Goal: Task Accomplishment & Management: Use online tool/utility

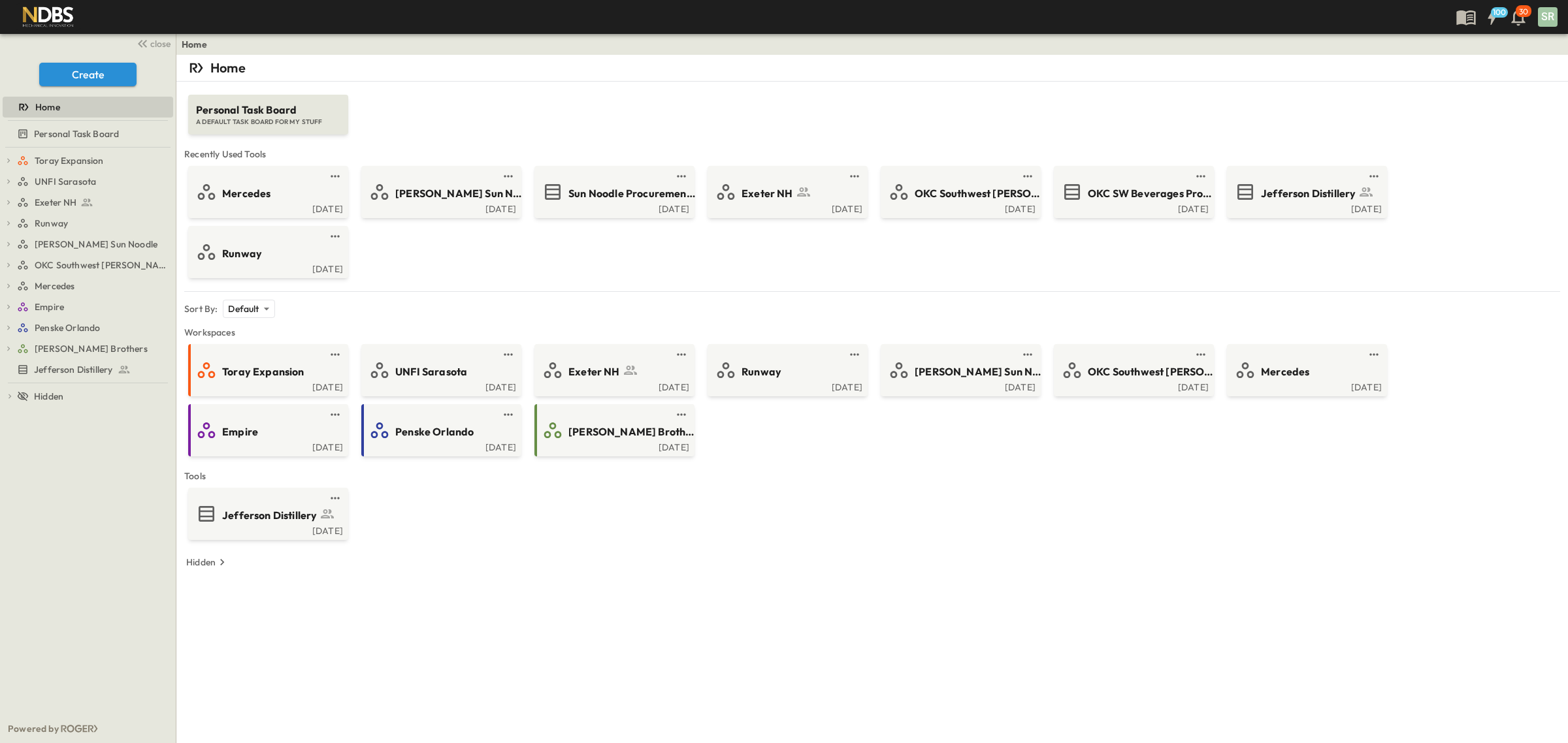
click at [857, 447] on div "Toray Expansion [DATE] UNFI Sarasota [DATE] Exeter NH [DATE] Runway [DATE] [PER…" at bounding box center [872, 400] width 1373 height 112
drag, startPoint x: 986, startPoint y: 459, endPoint x: 1036, endPoint y: 449, distance: 51.0
click at [985, 459] on div "Personal Task Board A DEFAULT TASK BOARD FOR MY STUFF Recently Used Tools Merce…" at bounding box center [872, 329] width 1376 height 495
click at [1136, 376] on span "OKC Southwest [PERSON_NAME]" at bounding box center [1151, 372] width 127 height 15
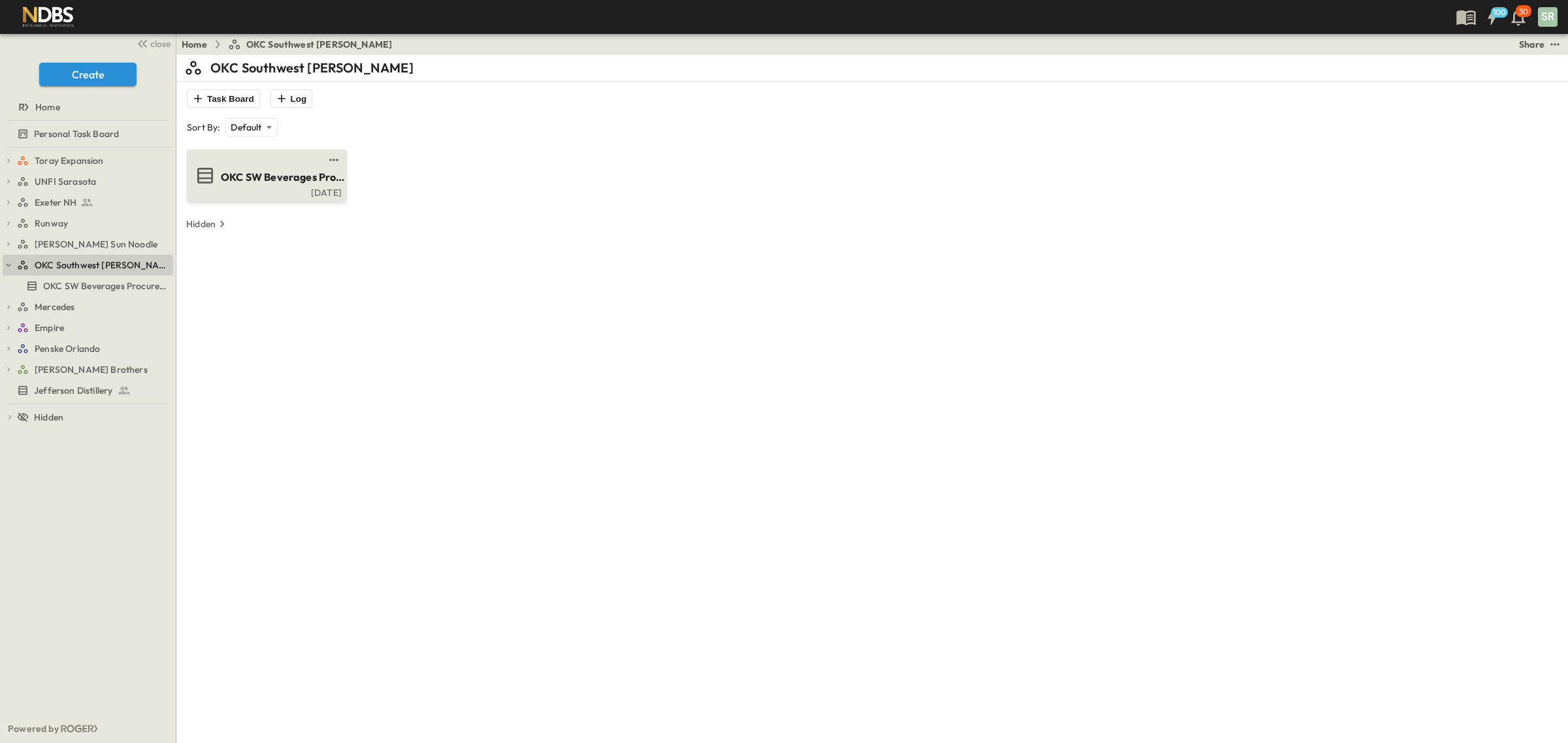
click at [268, 178] on span "OKC SW Beverages Procurement" at bounding box center [284, 177] width 127 height 15
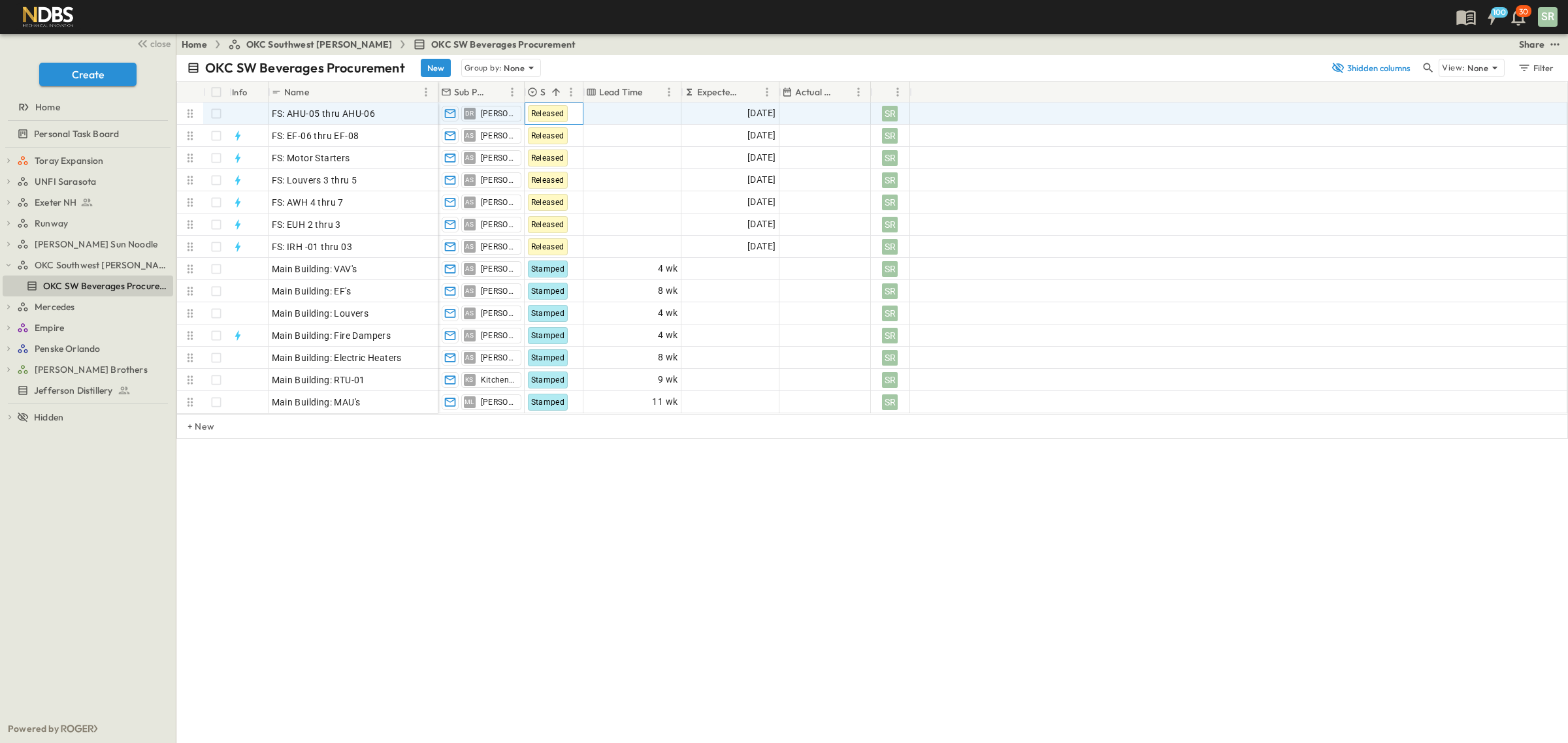
click at [553, 114] on span "Released" at bounding box center [548, 113] width 33 height 9
click at [553, 114] on span "Released" at bounding box center [550, 113] width 32 height 11
click at [560, 259] on span "Onsite" at bounding box center [557, 262] width 22 height 11
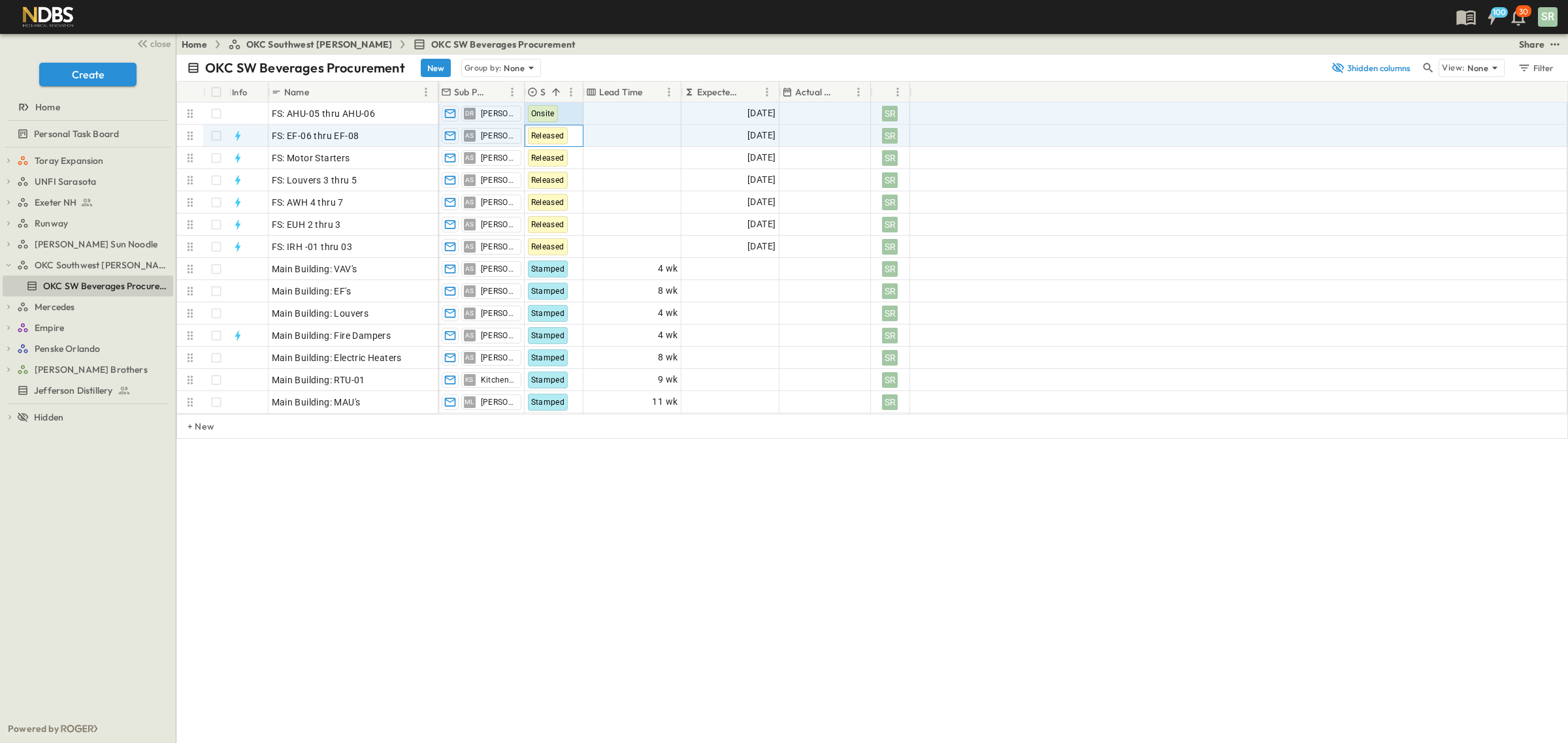
click at [552, 141] on div "Released" at bounding box center [548, 136] width 40 height 17
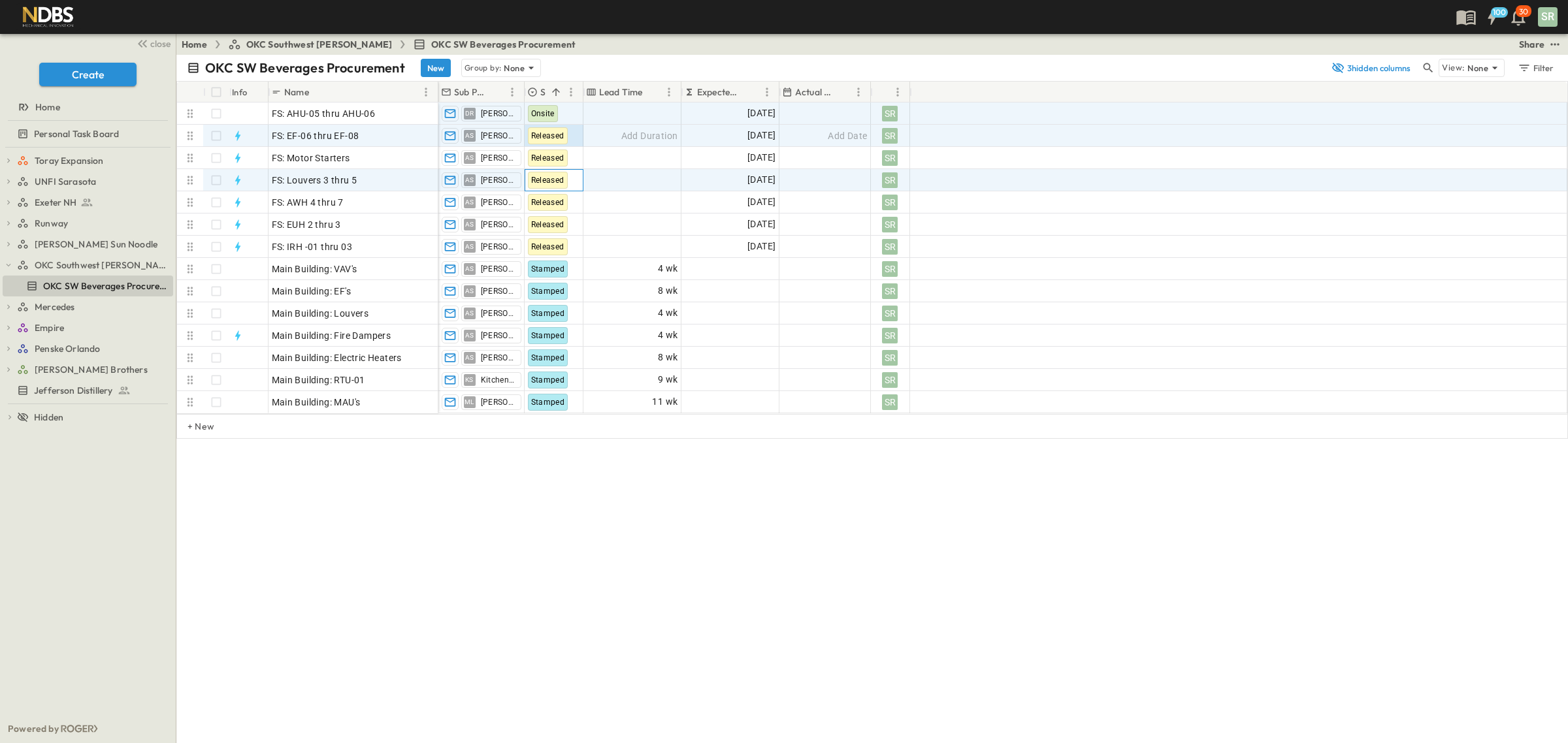
click at [544, 180] on span "Released" at bounding box center [548, 180] width 33 height 9
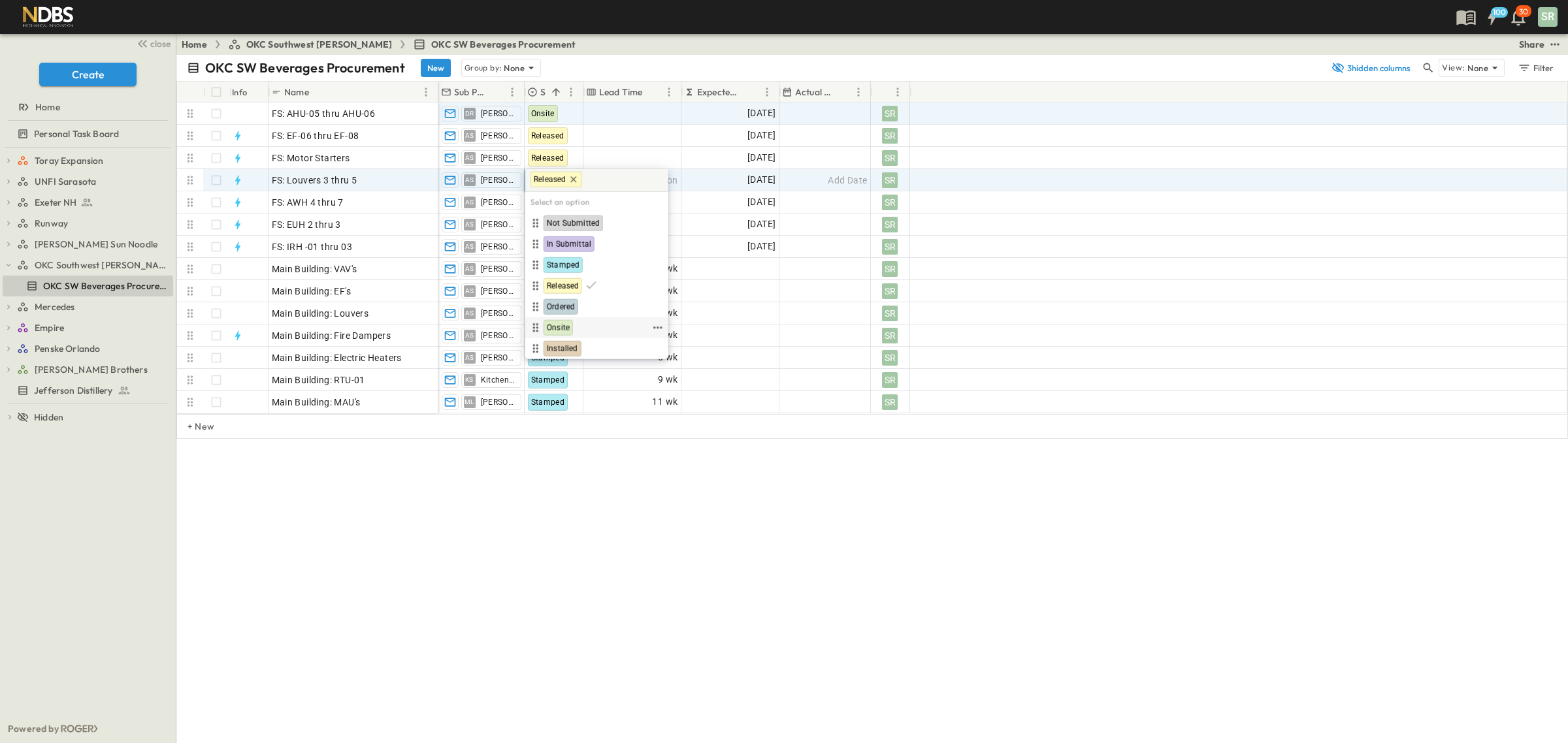
click at [559, 327] on span "Onsite" at bounding box center [557, 327] width 22 height 11
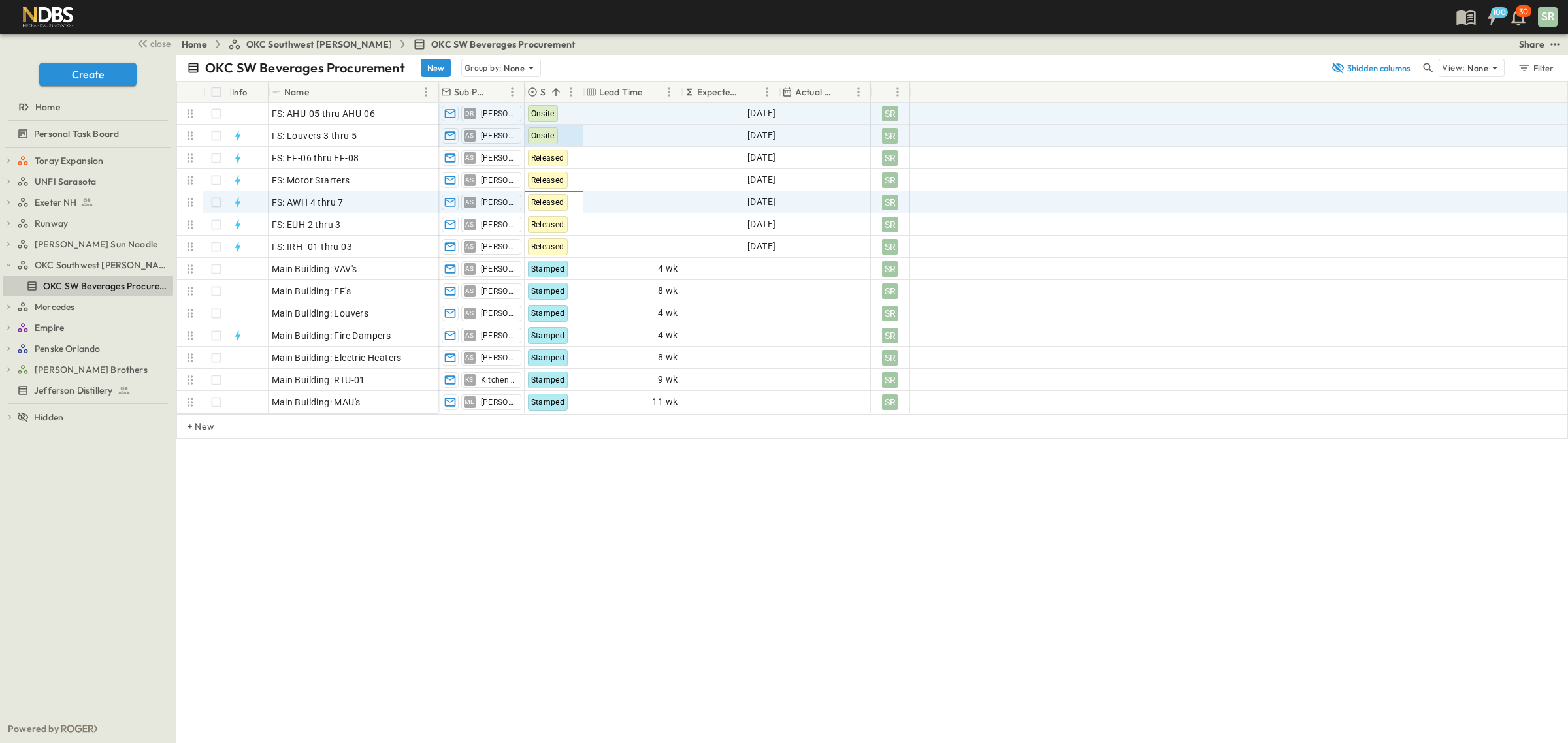
click at [542, 204] on span "Released" at bounding box center [548, 202] width 33 height 9
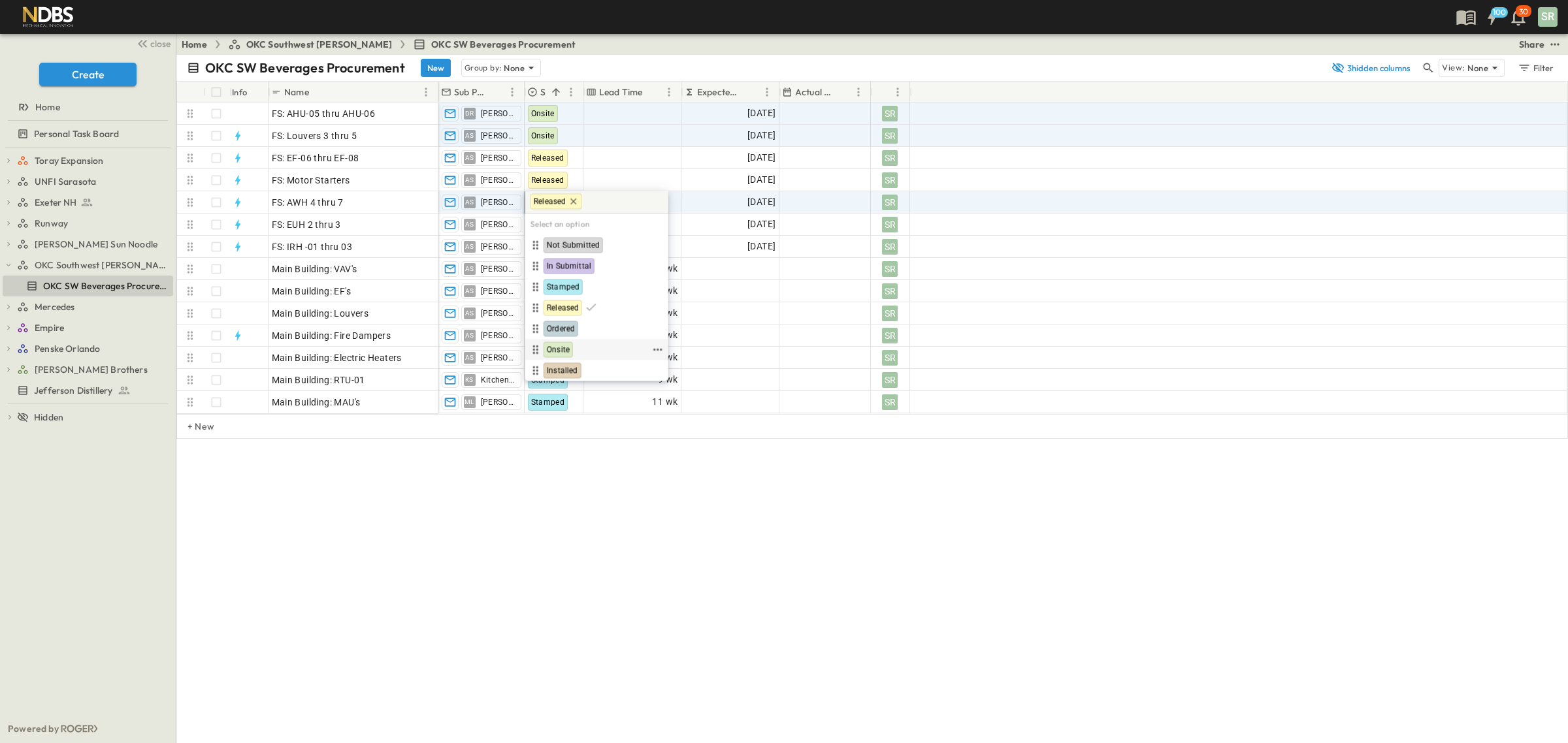
click at [556, 347] on span "Onsite" at bounding box center [557, 350] width 22 height 11
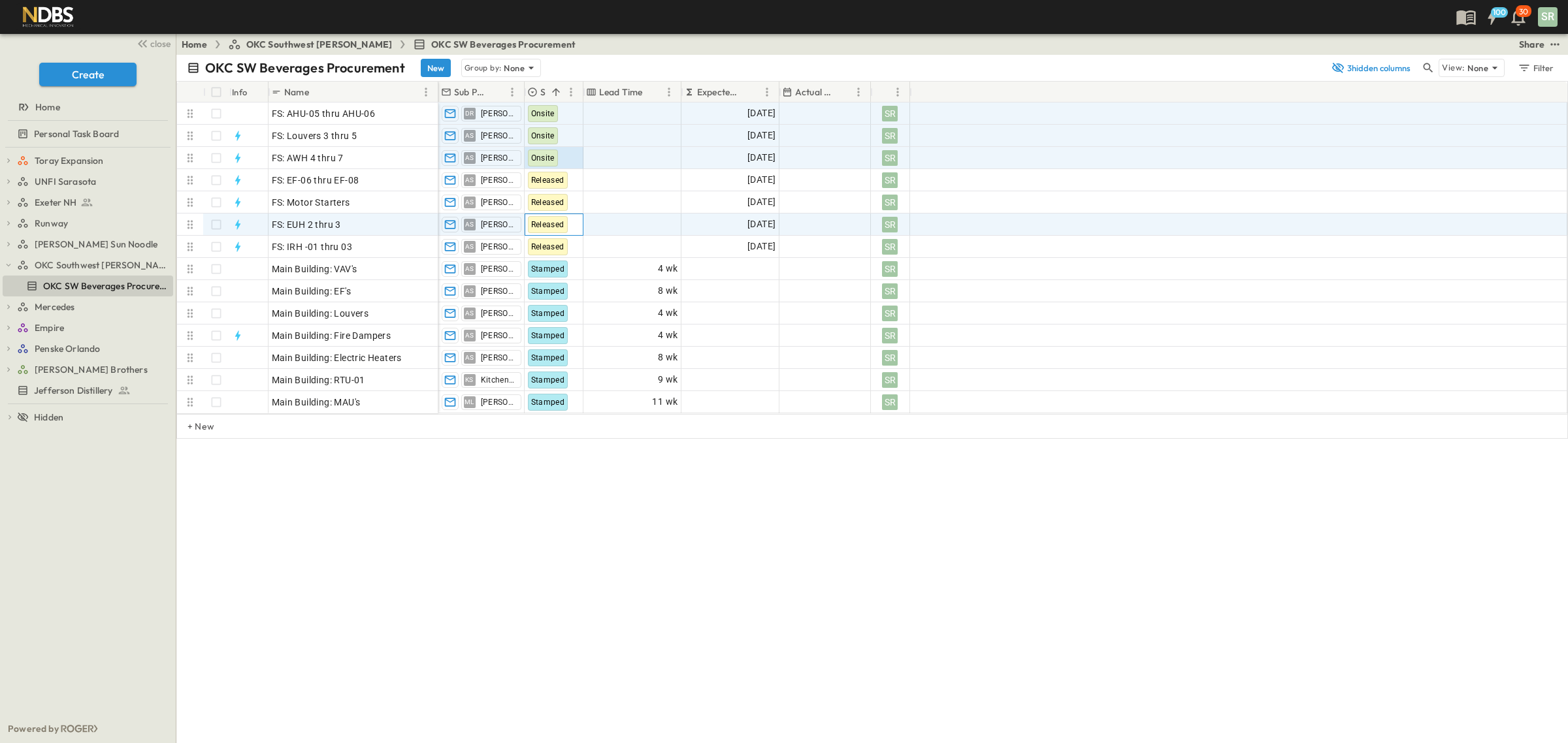
click at [550, 224] on span "Released" at bounding box center [548, 224] width 33 height 9
click at [562, 371] on span "Onsite" at bounding box center [557, 373] width 22 height 11
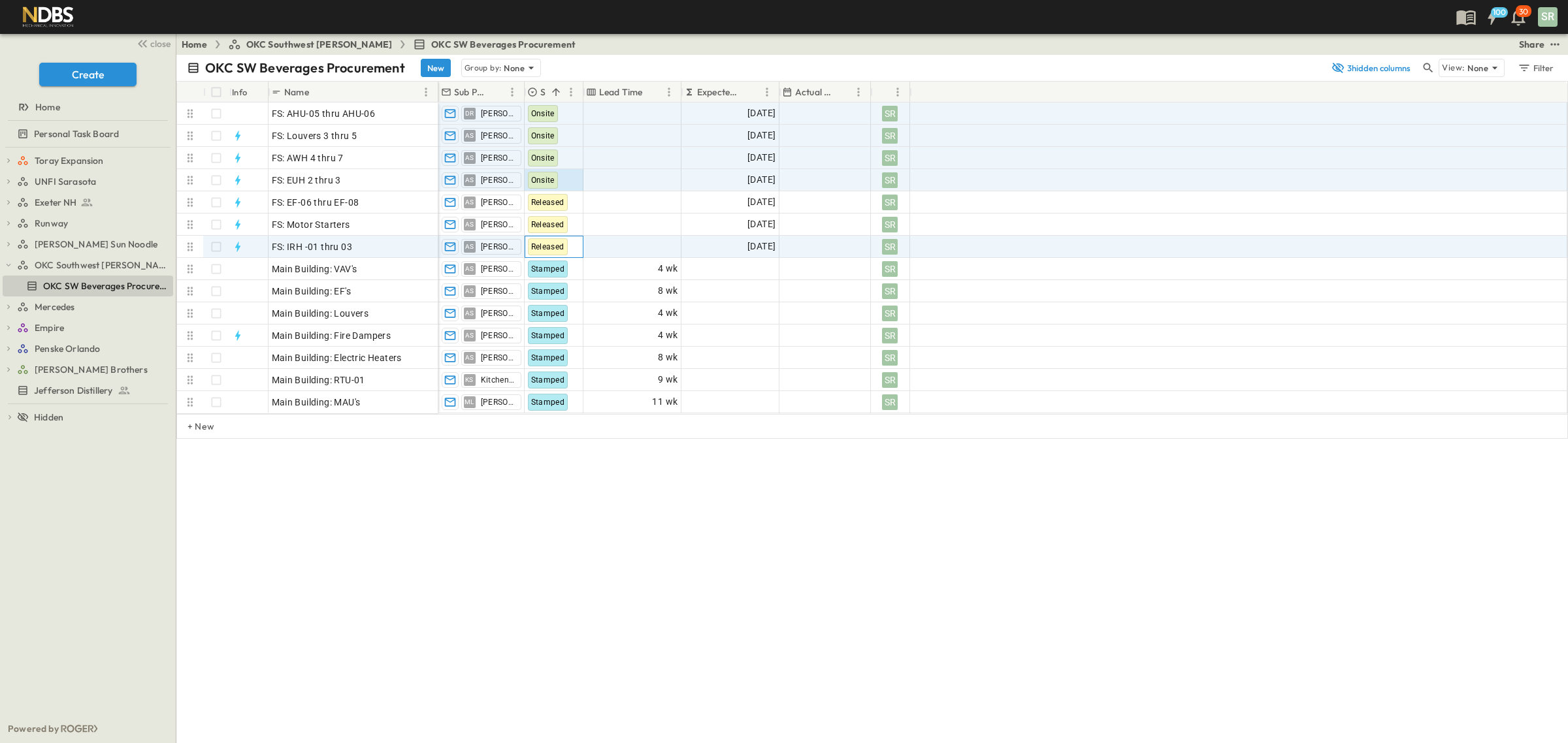
click at [550, 247] on span "Released" at bounding box center [548, 247] width 33 height 9
click at [557, 392] on span "Onsite" at bounding box center [557, 394] width 22 height 11
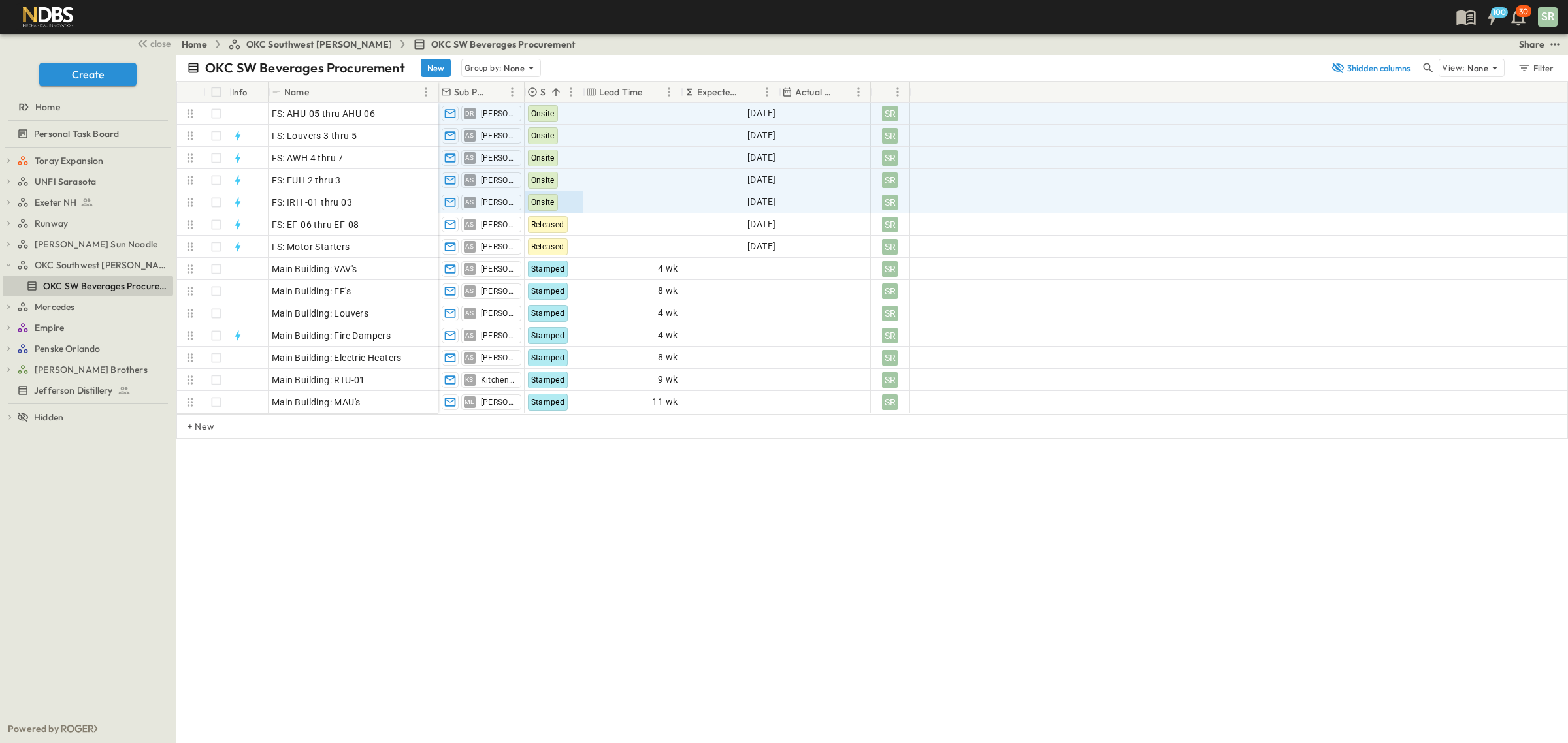
click at [617, 497] on div "OKC SW Beverages Procurement New Group by: None 3 hidden columns View: None Fil…" at bounding box center [872, 399] width 1391 height 689
click at [546, 134] on span "Onsite" at bounding box center [543, 136] width 23 height 9
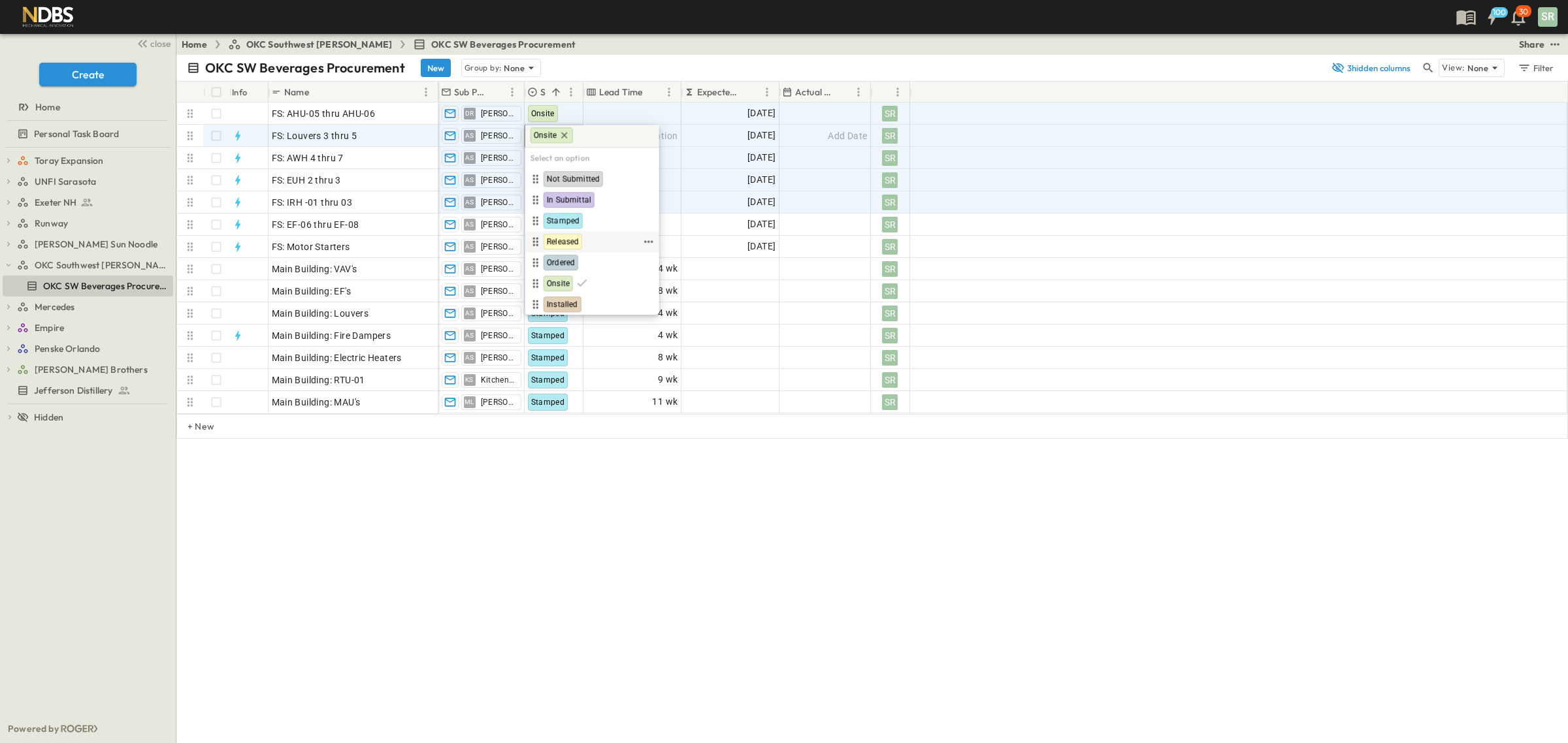
click at [562, 238] on span "Released" at bounding box center [562, 242] width 32 height 11
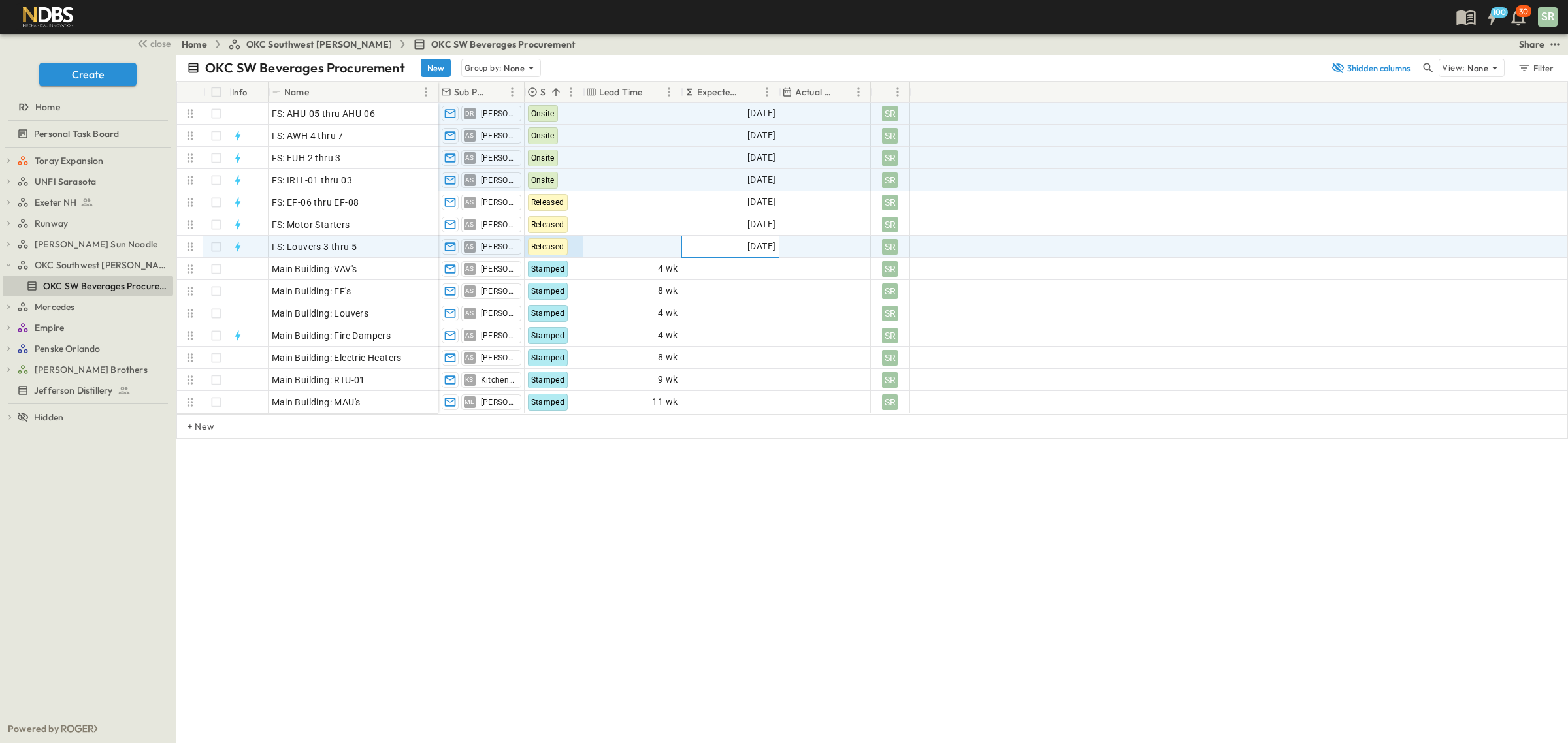
click at [758, 248] on span "[DATE]" at bounding box center [762, 247] width 28 height 15
click at [856, 267] on icon "Next month" at bounding box center [860, 270] width 16 height 11
click at [750, 350] on button "7" at bounding box center [752, 349] width 23 height 23
type input "**********"
click at [671, 482] on div "OKC SW Beverages Procurement New Group by: None 3 hidden columns View: None Fil…" at bounding box center [872, 399] width 1391 height 689
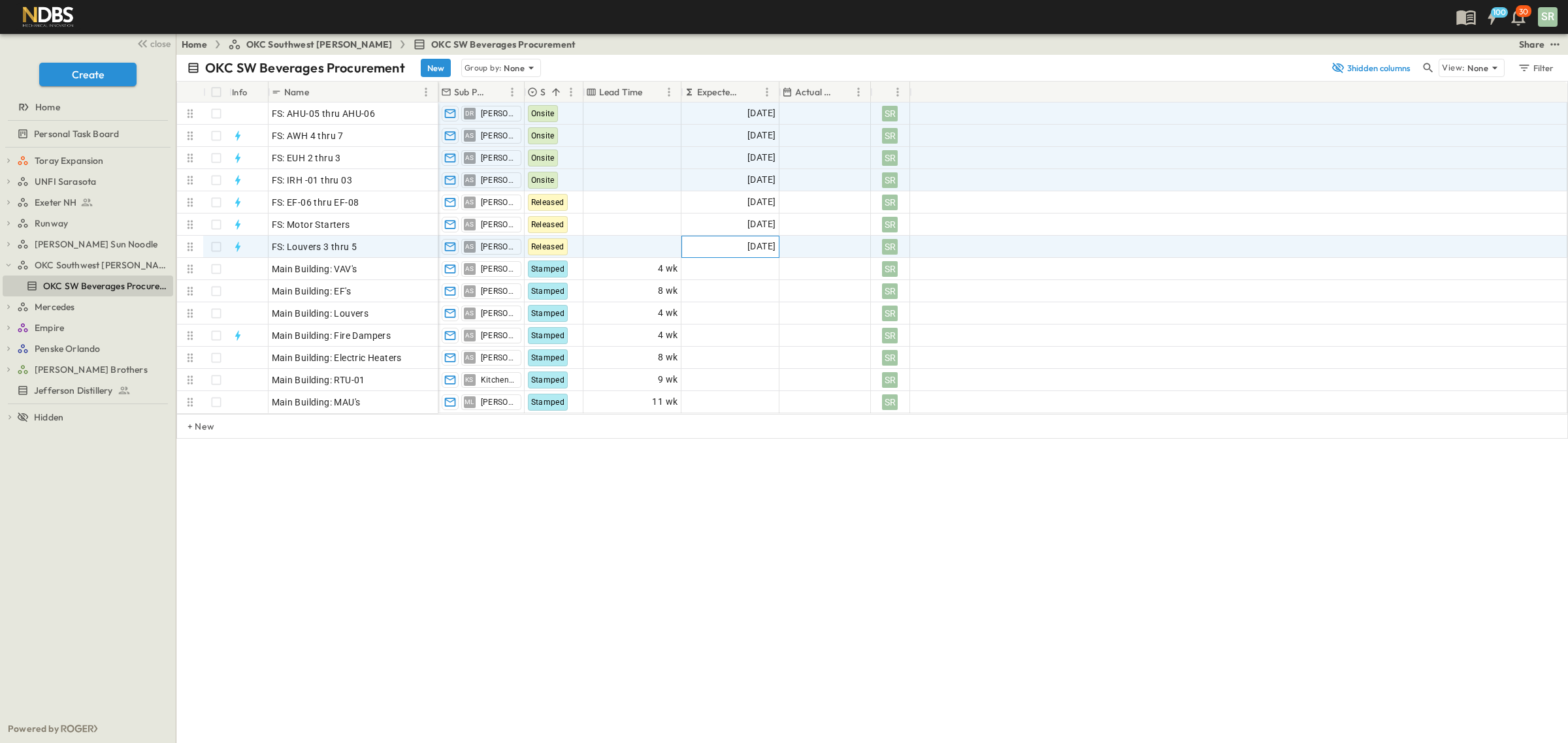
click at [757, 245] on span "[DATE]" at bounding box center [762, 247] width 28 height 15
click at [777, 353] on button "8" at bounding box center [779, 349] width 23 height 23
type input "**********"
click at [583, 476] on div "OKC SW Beverages Procurement New Group by: None 3 hidden columns View: None Fil…" at bounding box center [872, 399] width 1391 height 689
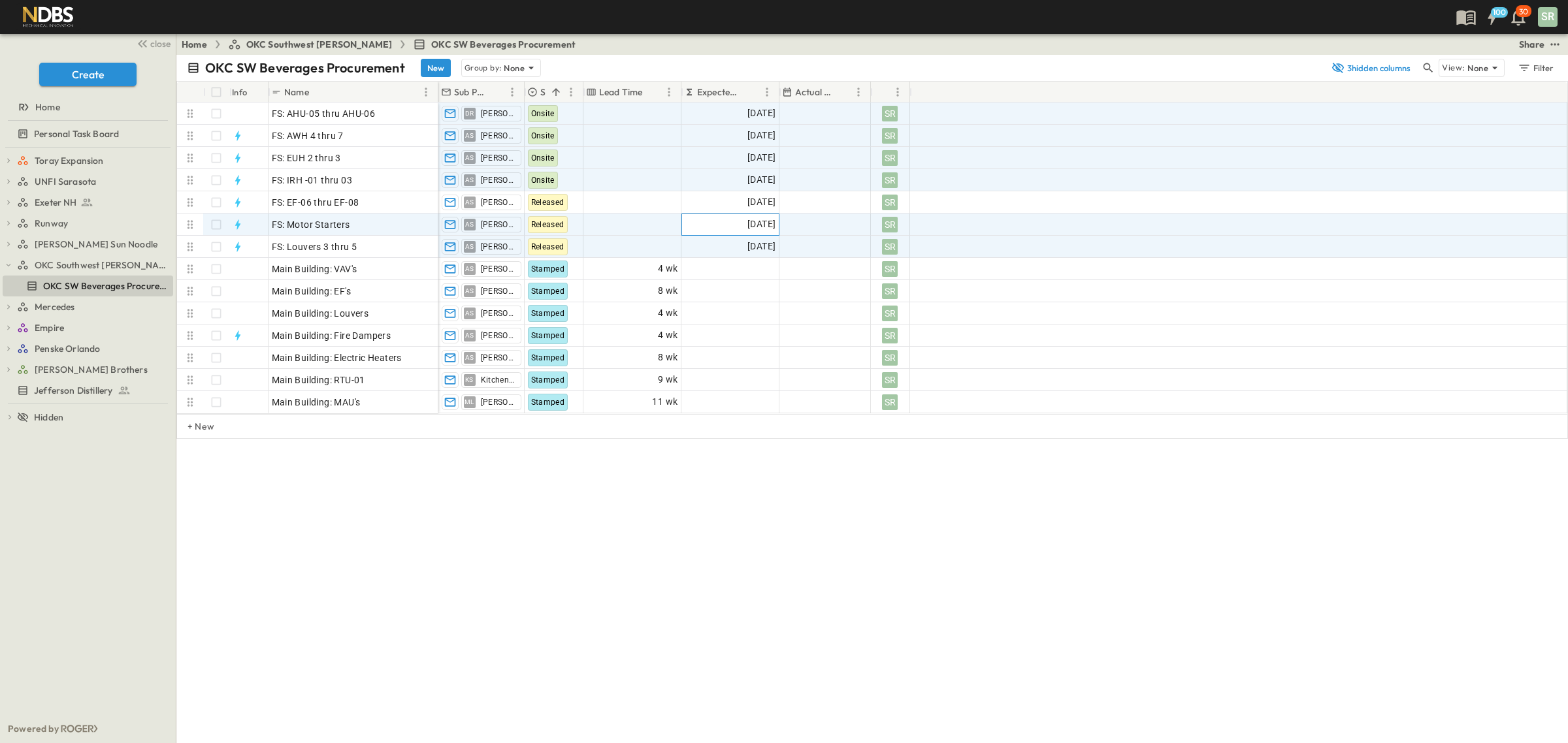
click at [755, 223] on span "[DATE]" at bounding box center [762, 224] width 28 height 15
click at [775, 350] on button "15" at bounding box center [779, 352] width 23 height 23
type input "**********"
click at [711, 431] on div "+ New" at bounding box center [872, 426] width 1391 height 25
click at [654, 119] on span "Add Duration" at bounding box center [650, 114] width 57 height 13
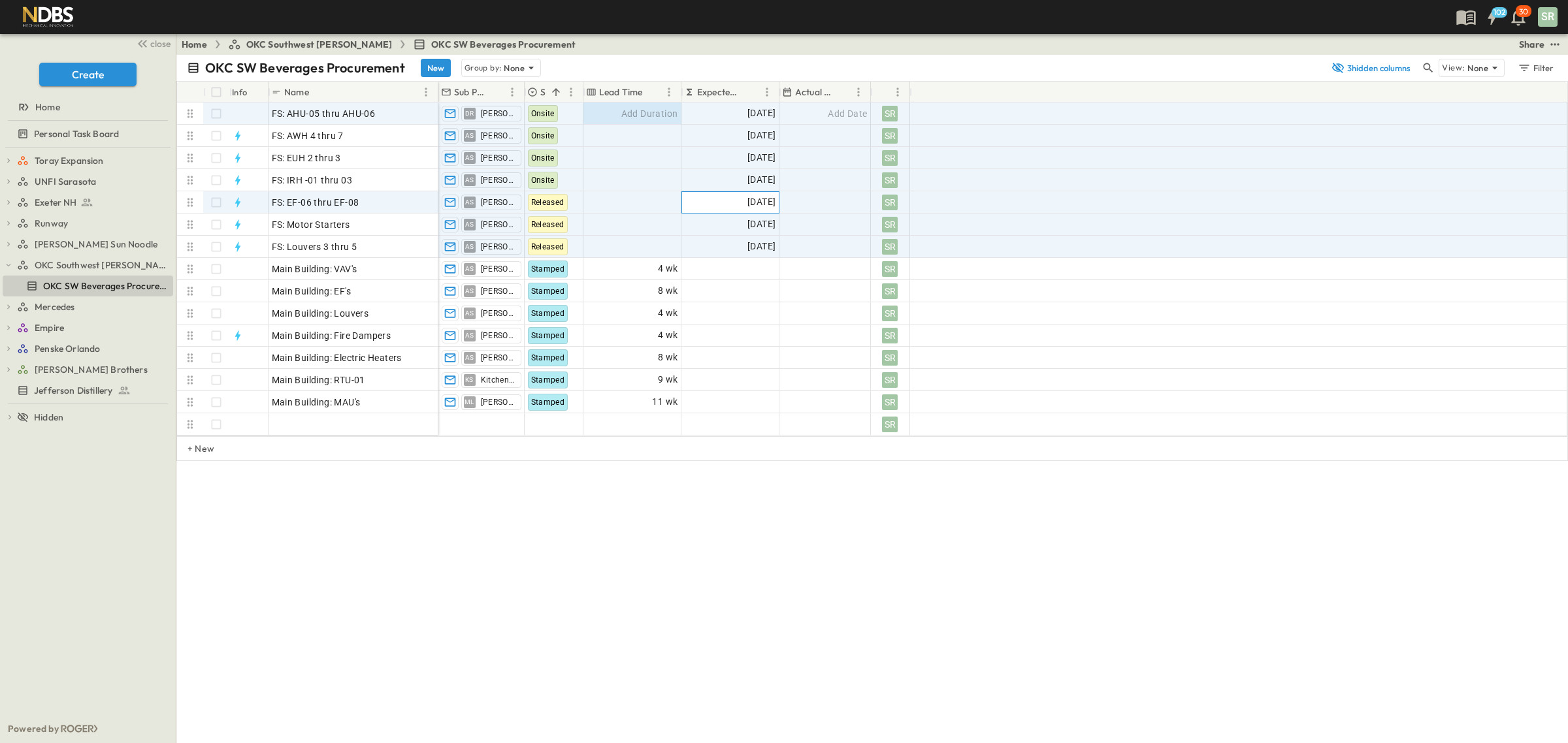
click at [747, 202] on span "[DATE]" at bounding box center [762, 202] width 28 height 15
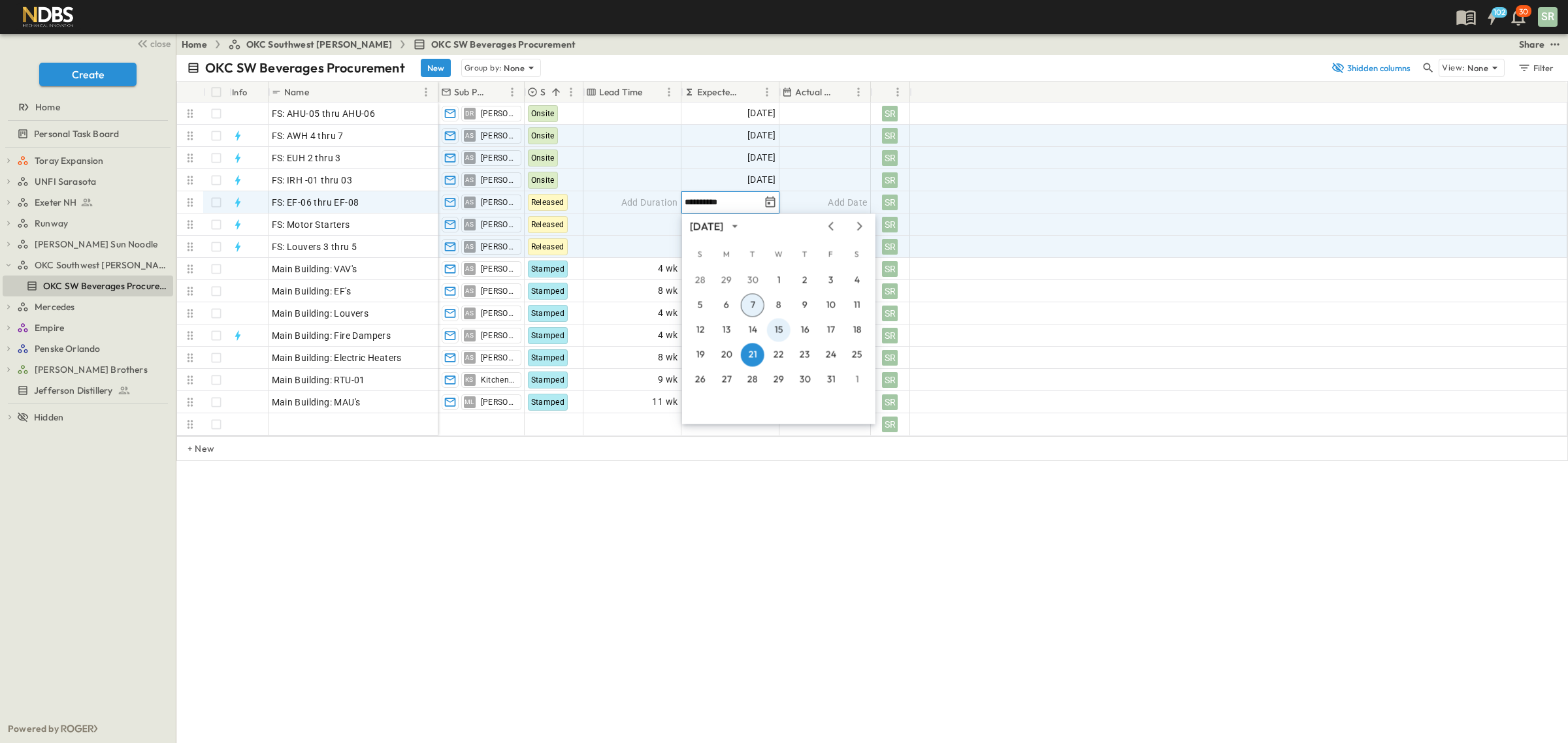
click at [781, 327] on button "15" at bounding box center [779, 331] width 23 height 23
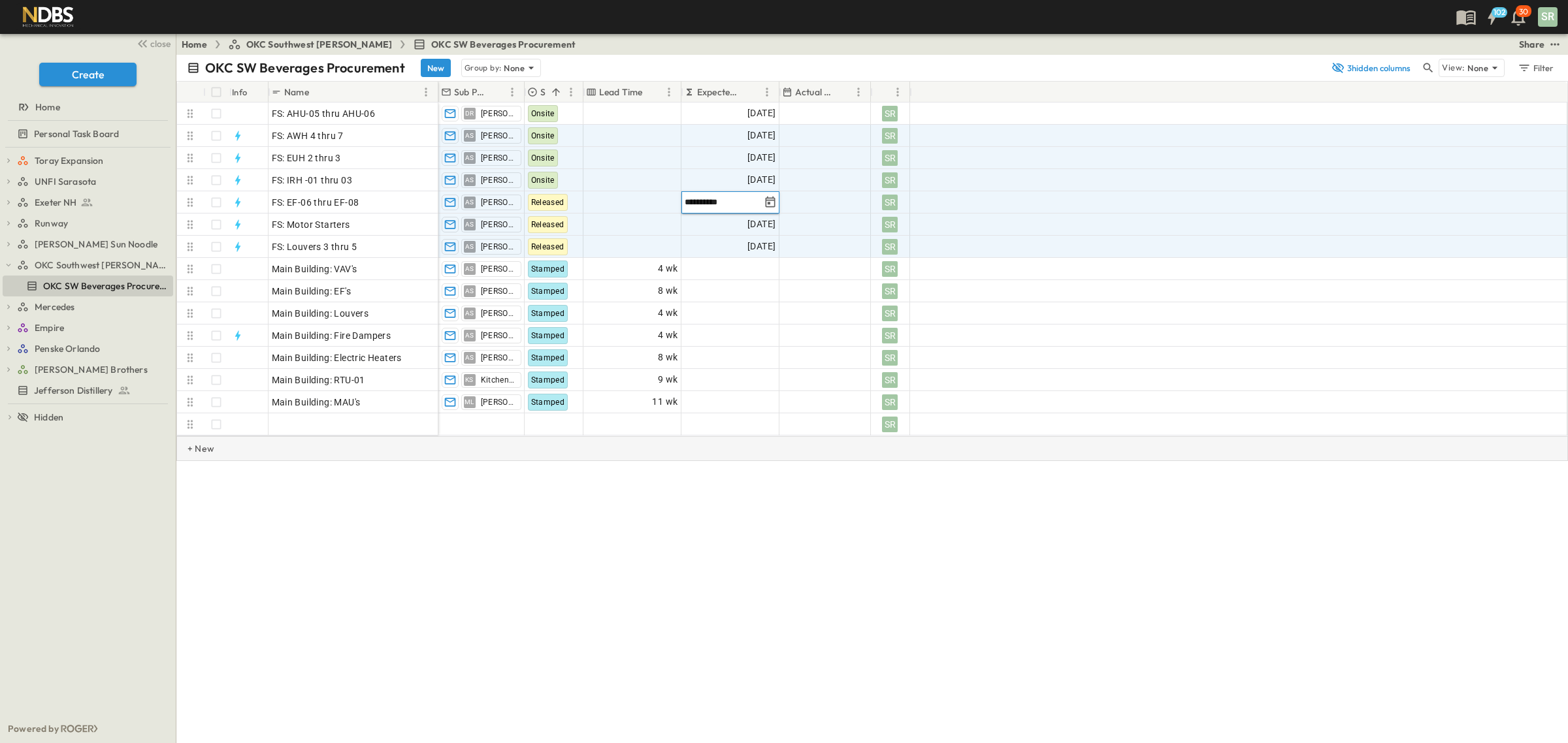
type input "**********"
click at [711, 537] on div "OKC SW Beverages Procurement New Group by: None 3 hidden columns View: None Fil…" at bounding box center [872, 399] width 1391 height 689
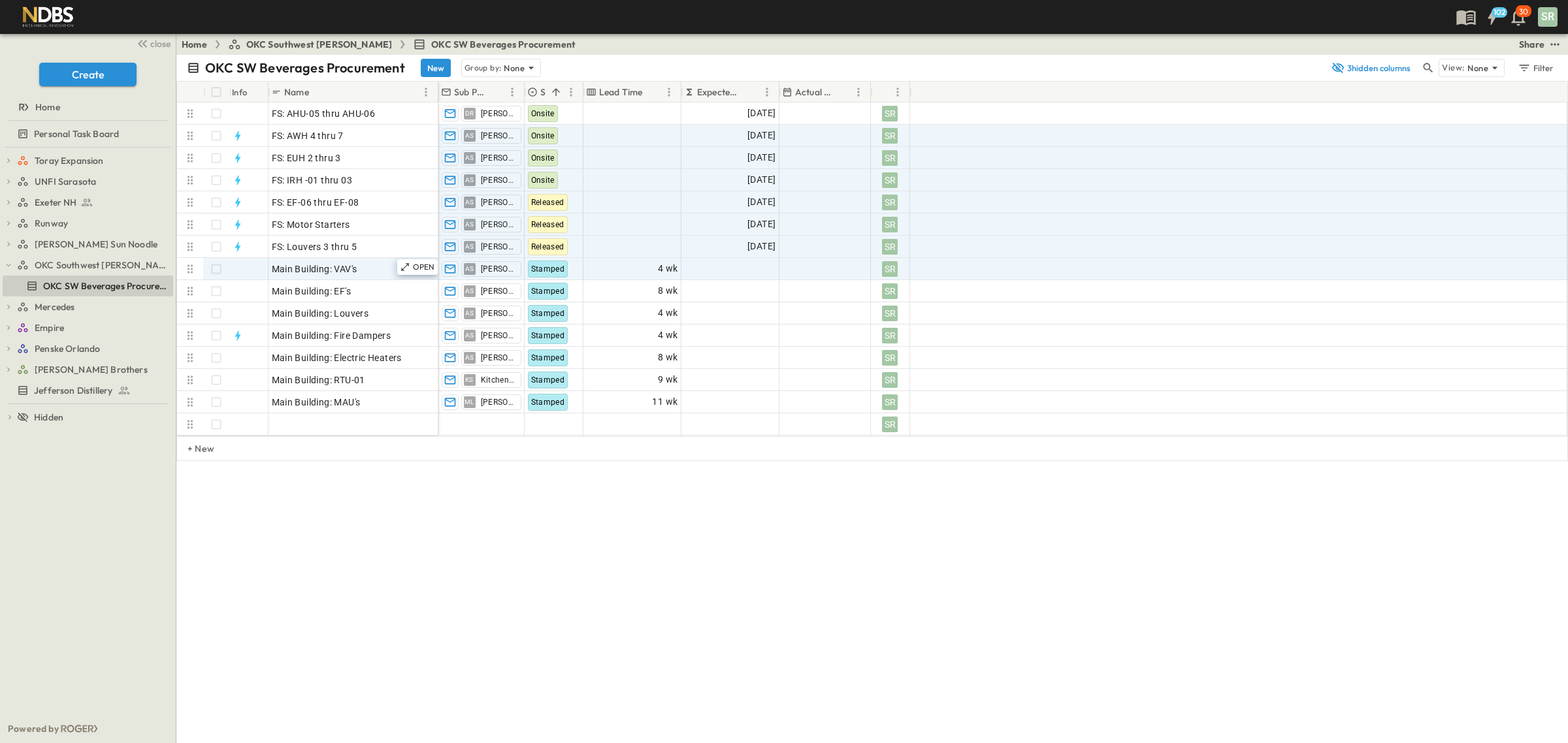
click at [192, 268] on icon at bounding box center [190, 269] width 5 height 8
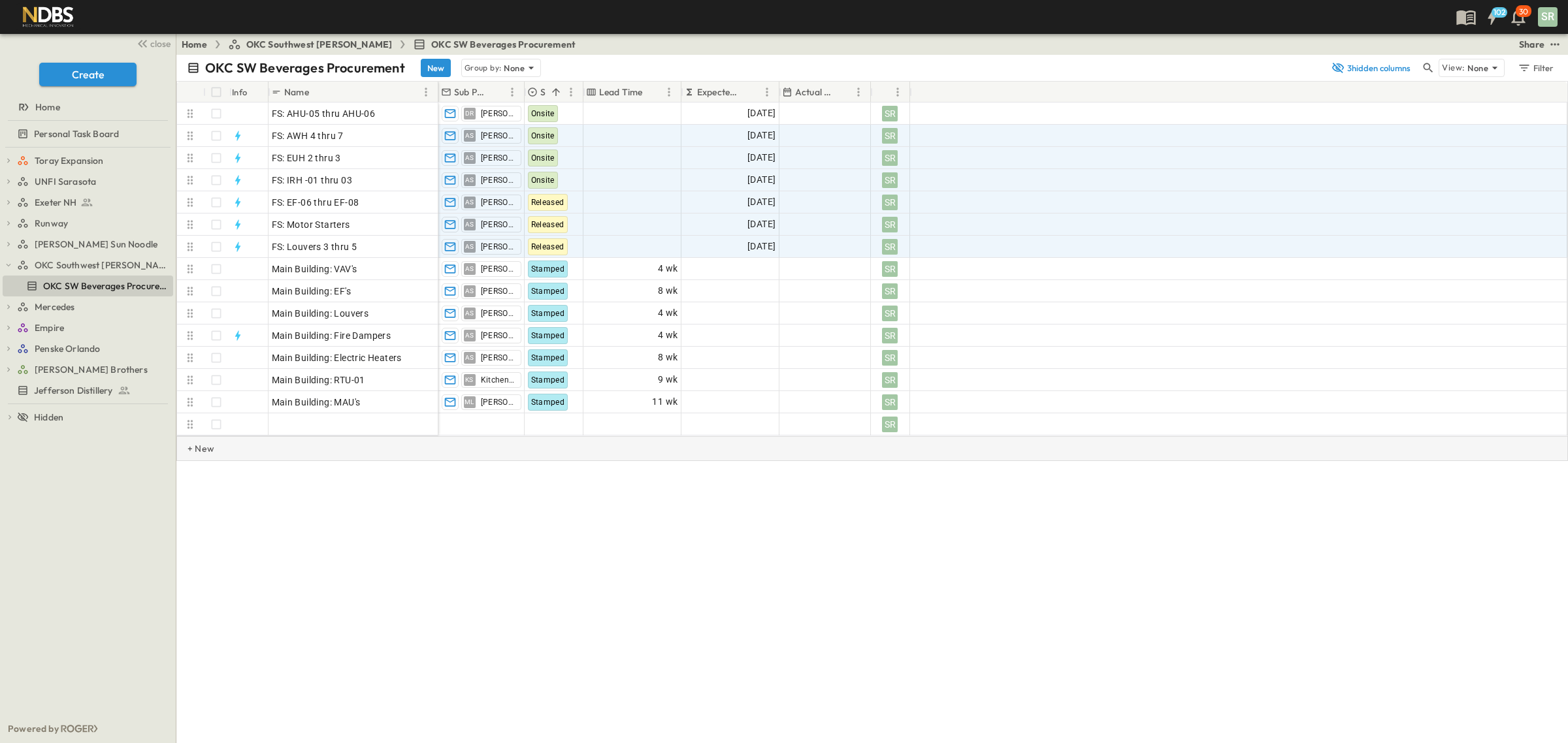
click at [195, 445] on p "+ New" at bounding box center [191, 449] width 7 height 13
click at [189, 446] on icon at bounding box center [190, 446] width 5 height 8
drag, startPoint x: 189, startPoint y: 446, endPoint x: 332, endPoint y: 546, distance: 174.5
click at [334, 549] on div "OKC SW Beverages Procurement New Group by: None 3 hidden columns View: None Fil…" at bounding box center [872, 399] width 1391 height 689
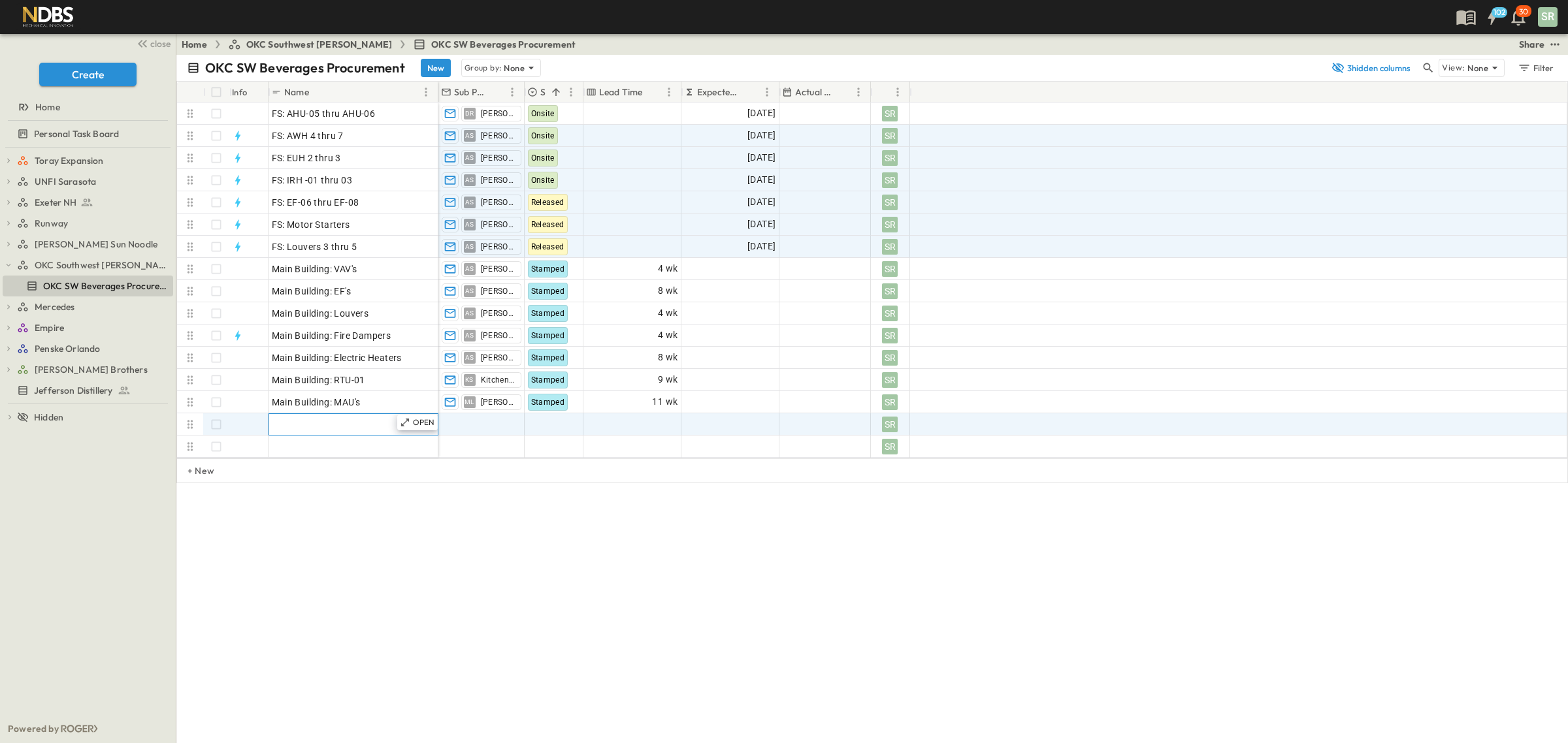
click at [296, 423] on span "Enter Material" at bounding box center [302, 425] width 61 height 13
type input "*******"
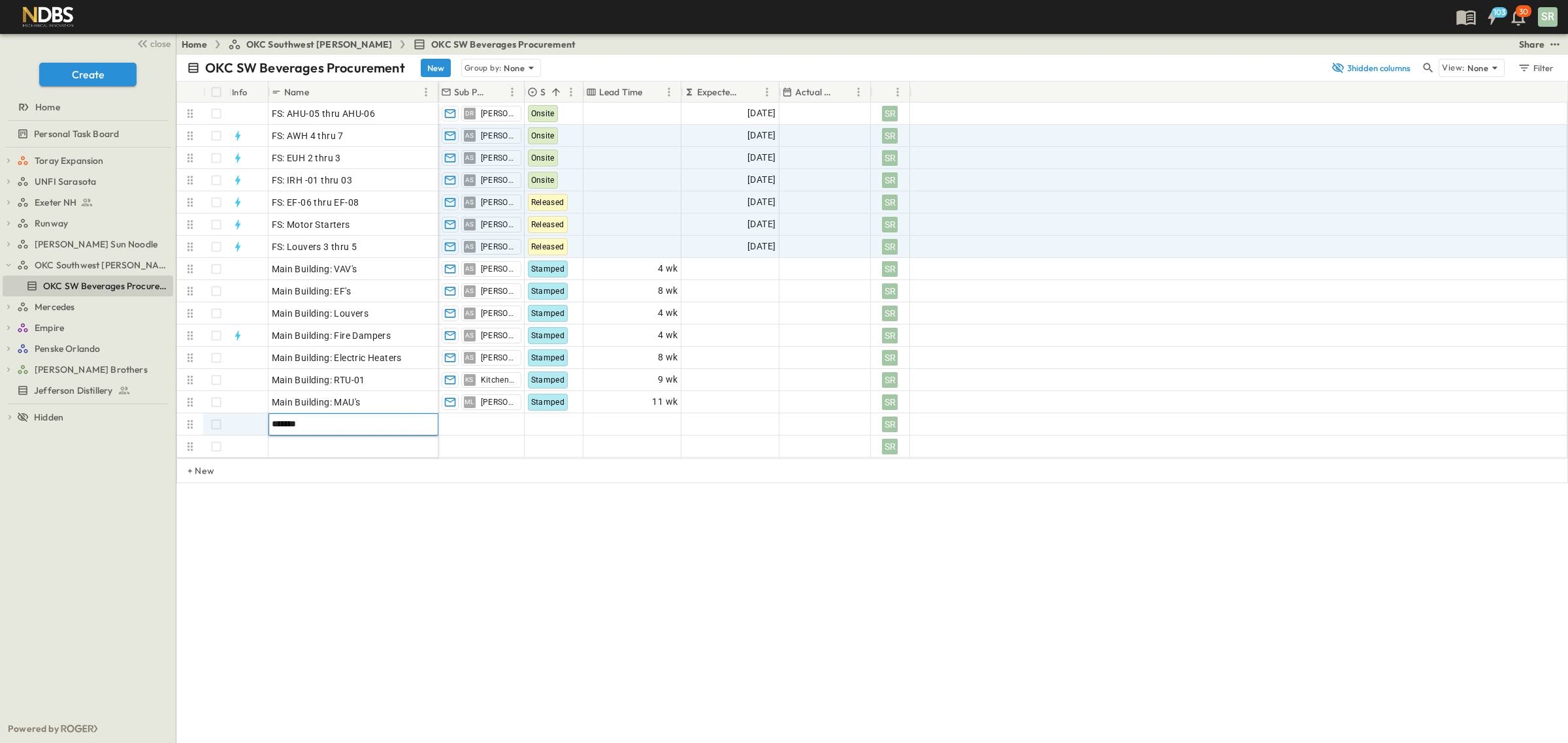
click at [622, 621] on div "OKC SW Beverages Procurement New Group by: None 3 hidden columns View: None Fil…" at bounding box center [872, 399] width 1391 height 689
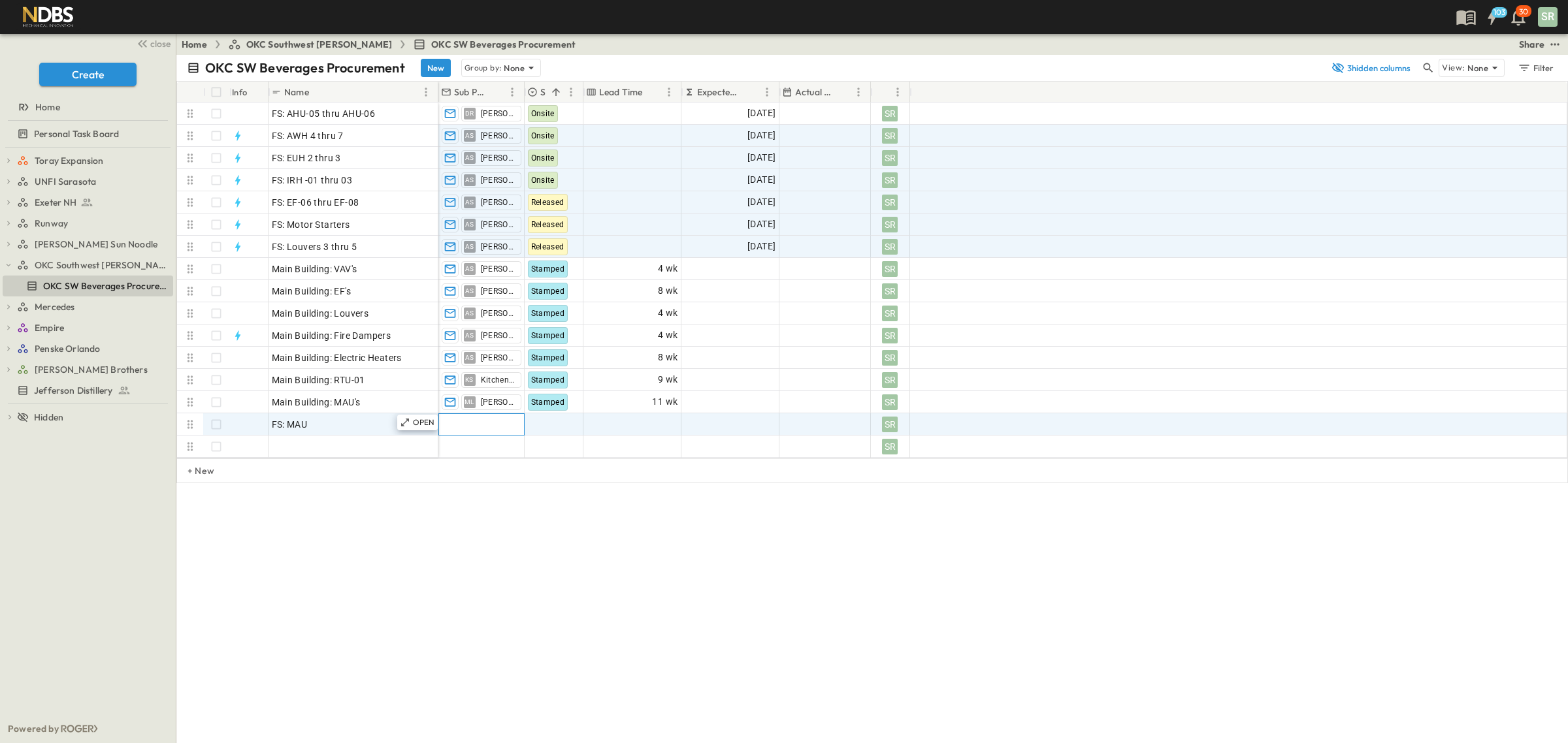
click at [469, 426] on span "Add Contact" at bounding box center [468, 425] width 53 height 13
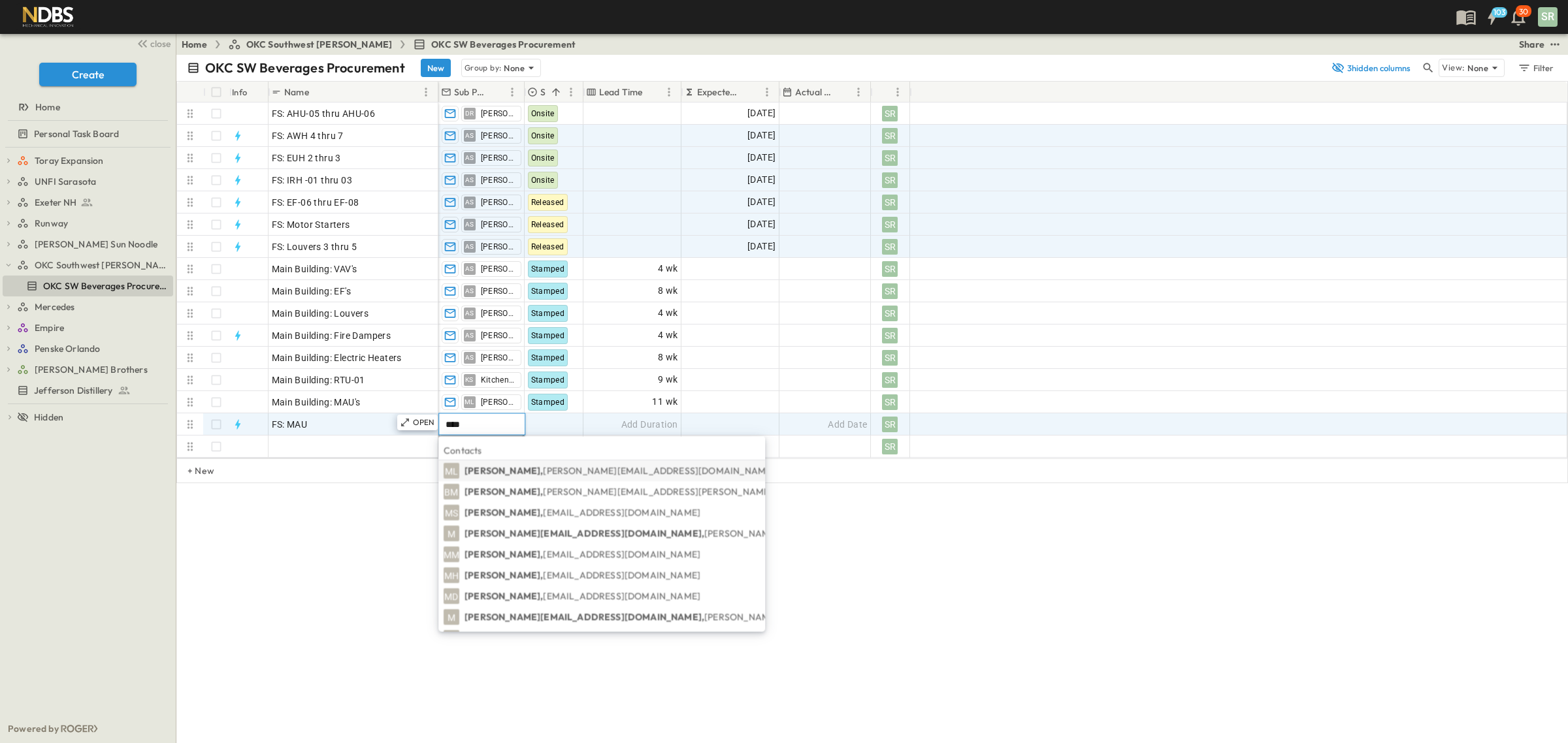
type input "****"
click at [451, 471] on body "103 30 SR close Create Home Personal Task Board Toray Expansion Toray PCCOs Tor…" at bounding box center [784, 372] width 1568 height 743
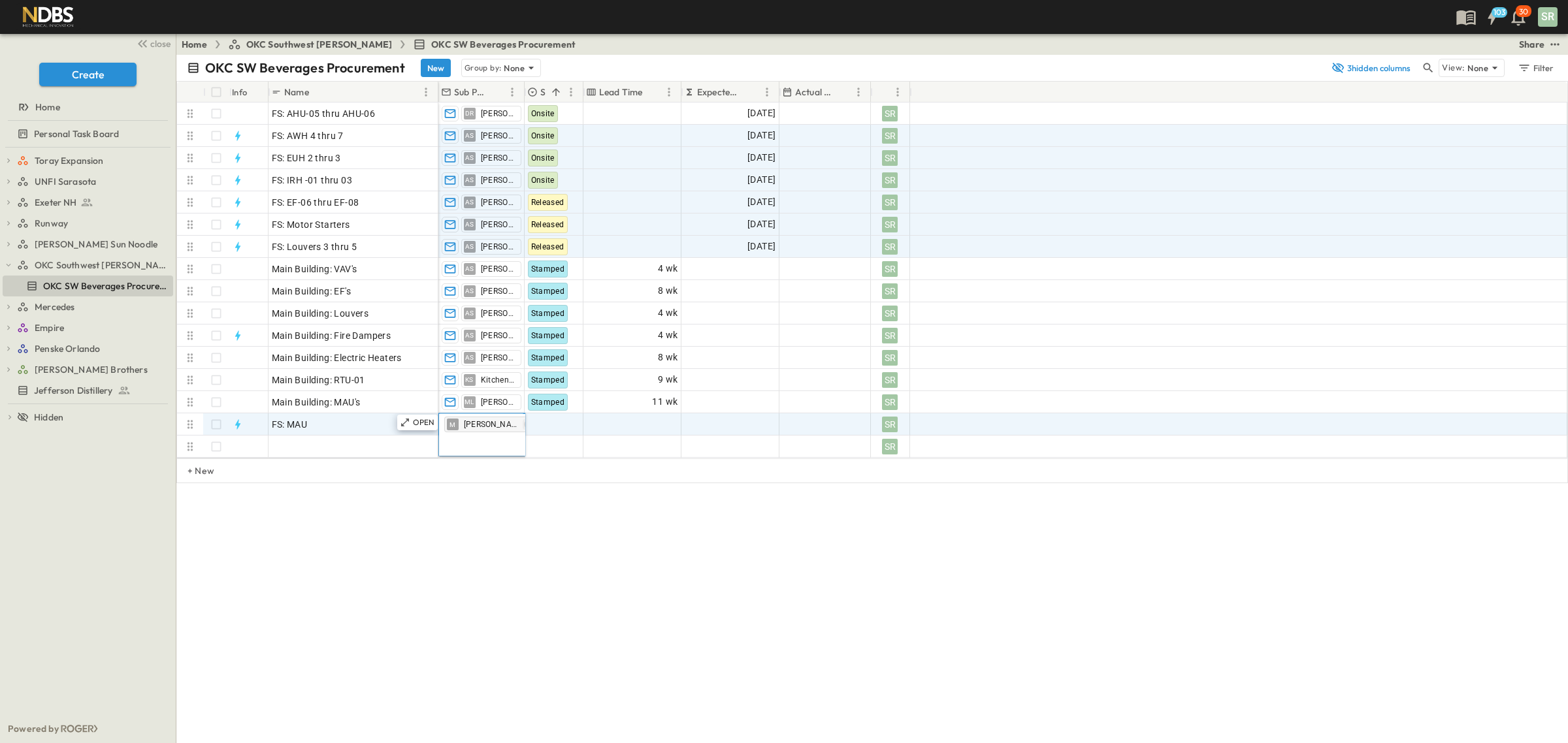
click at [523, 426] on icon "button" at bounding box center [528, 424] width 11 height 11
click at [462, 428] on input "text" at bounding box center [482, 424] width 75 height 16
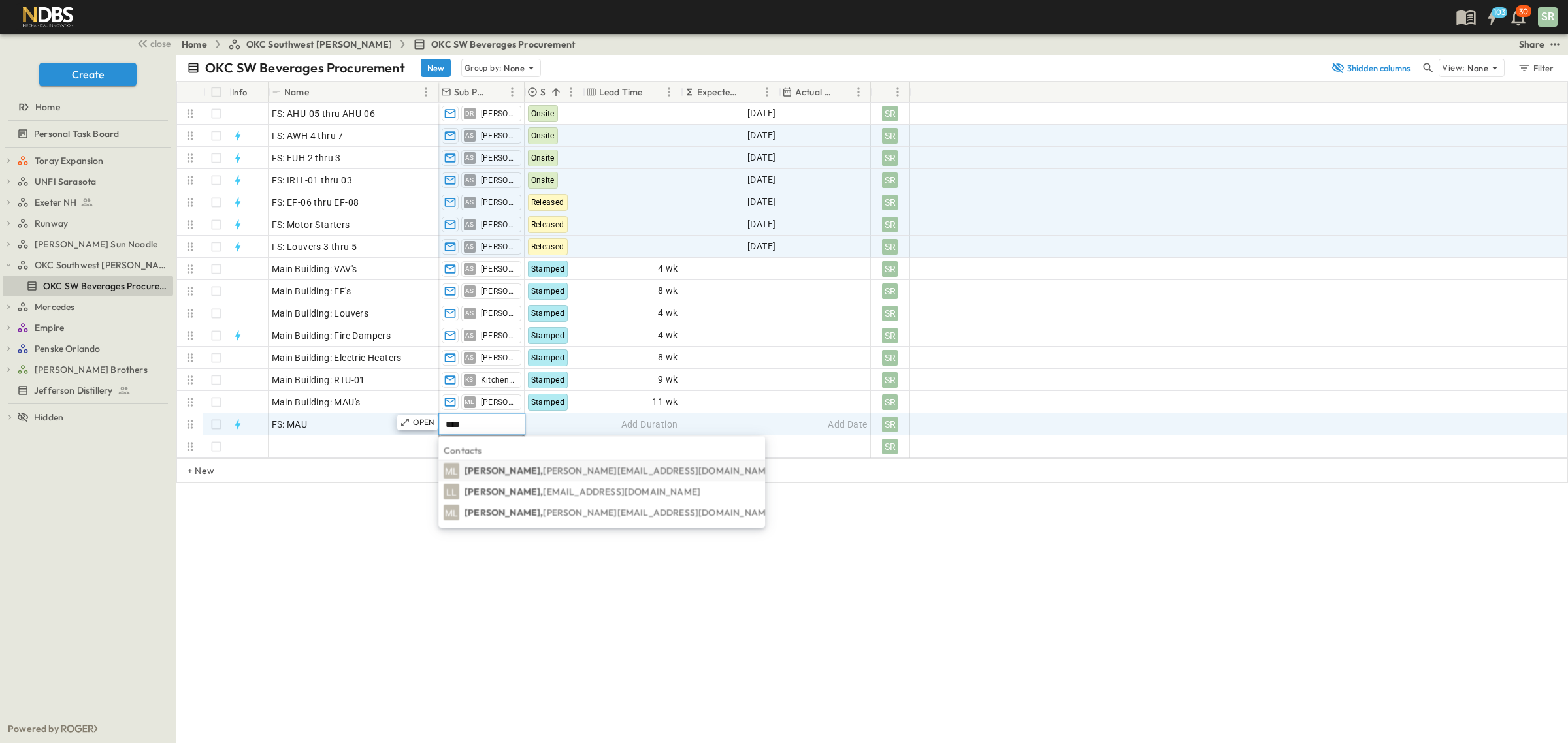
type input "****"
click at [491, 469] on body "103 30 SR close Create Home Personal Task Board Toray Expansion Toray PCCOs Tor…" at bounding box center [784, 372] width 1568 height 743
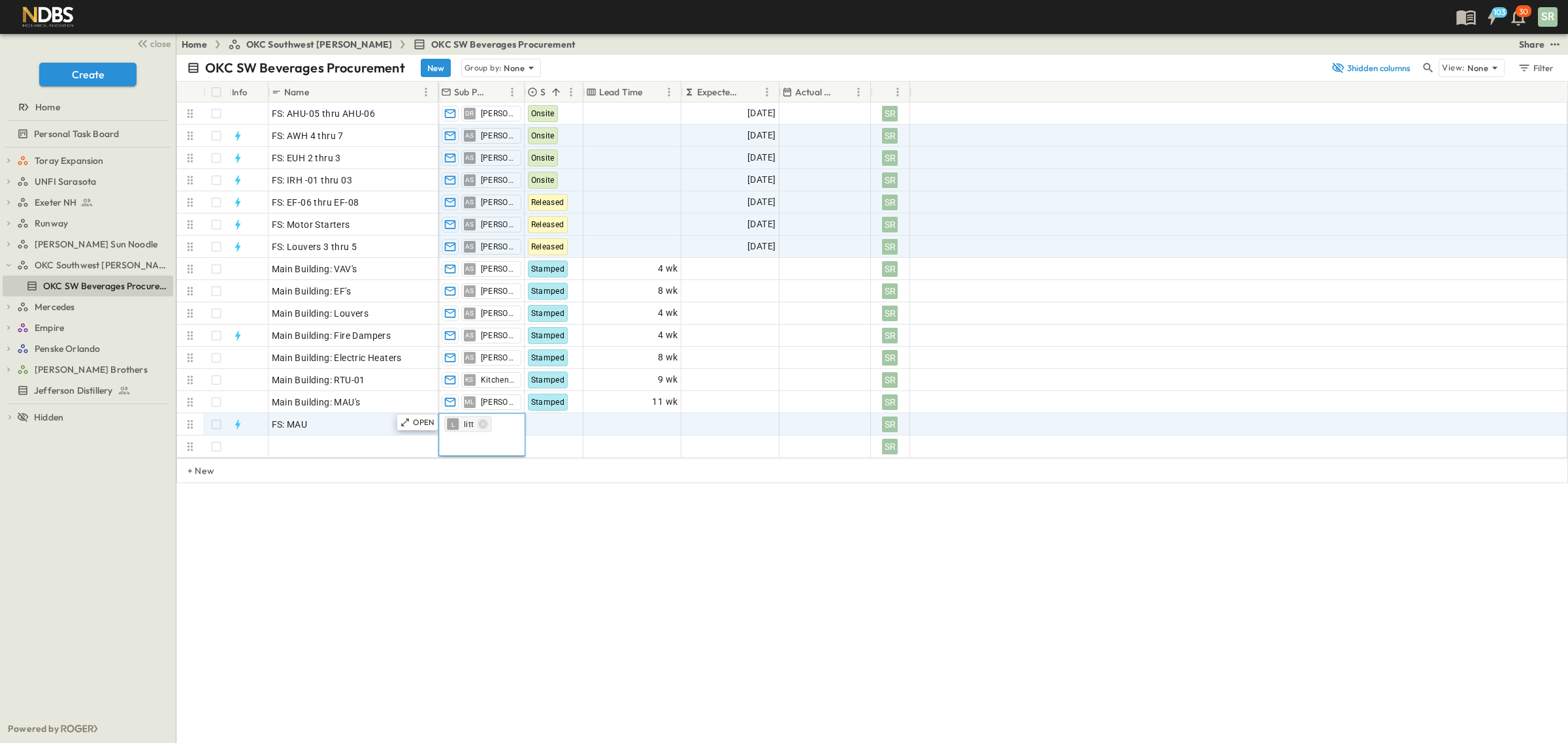
click at [482, 422] on icon "button" at bounding box center [482, 424] width 8 height 8
click at [482, 422] on input "text" at bounding box center [482, 424] width 75 height 16
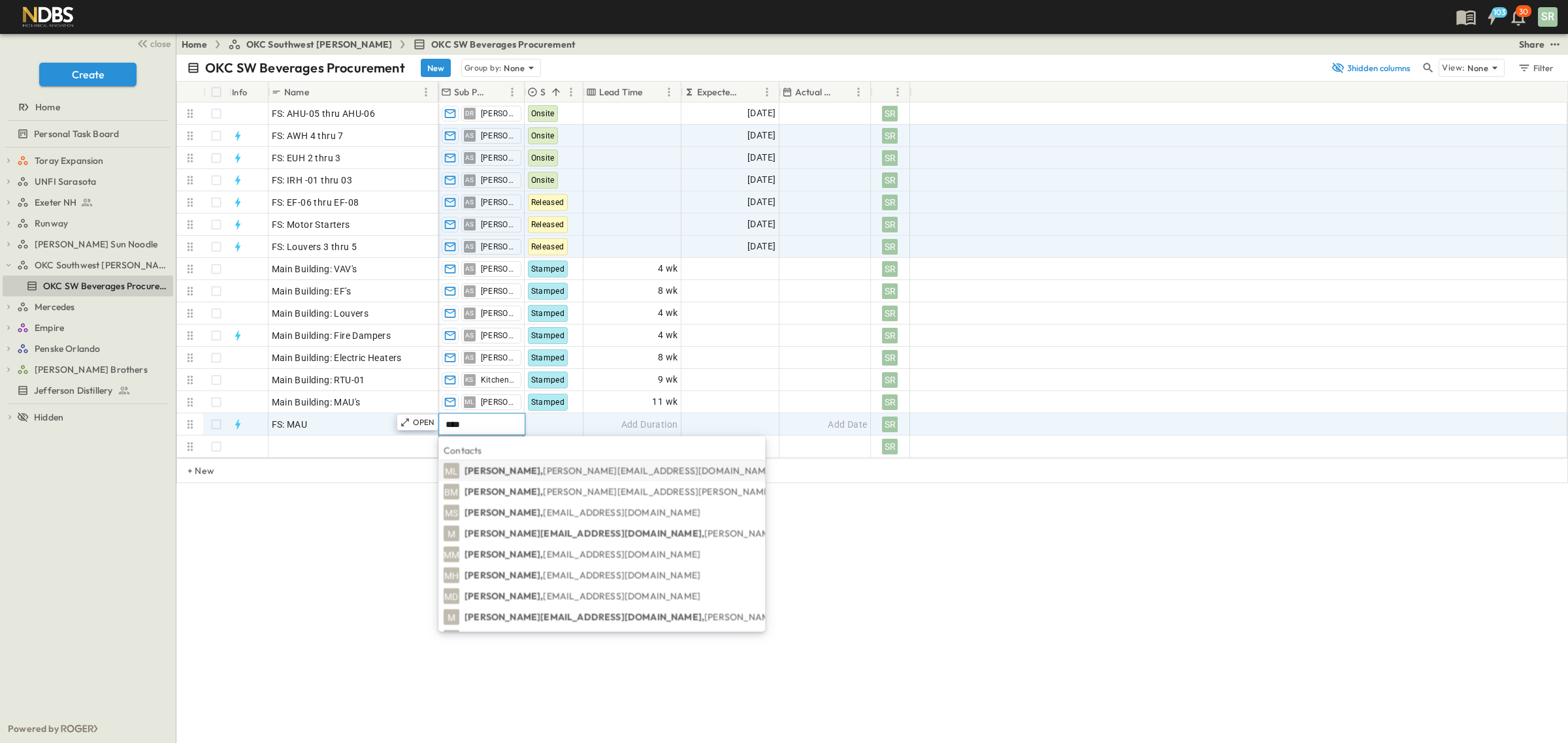
type input "****"
click at [452, 474] on body "103 30 SR close Create Home Personal Task Board Toray Expansion Toray PCCOs Tor…" at bounding box center [784, 372] width 1568 height 743
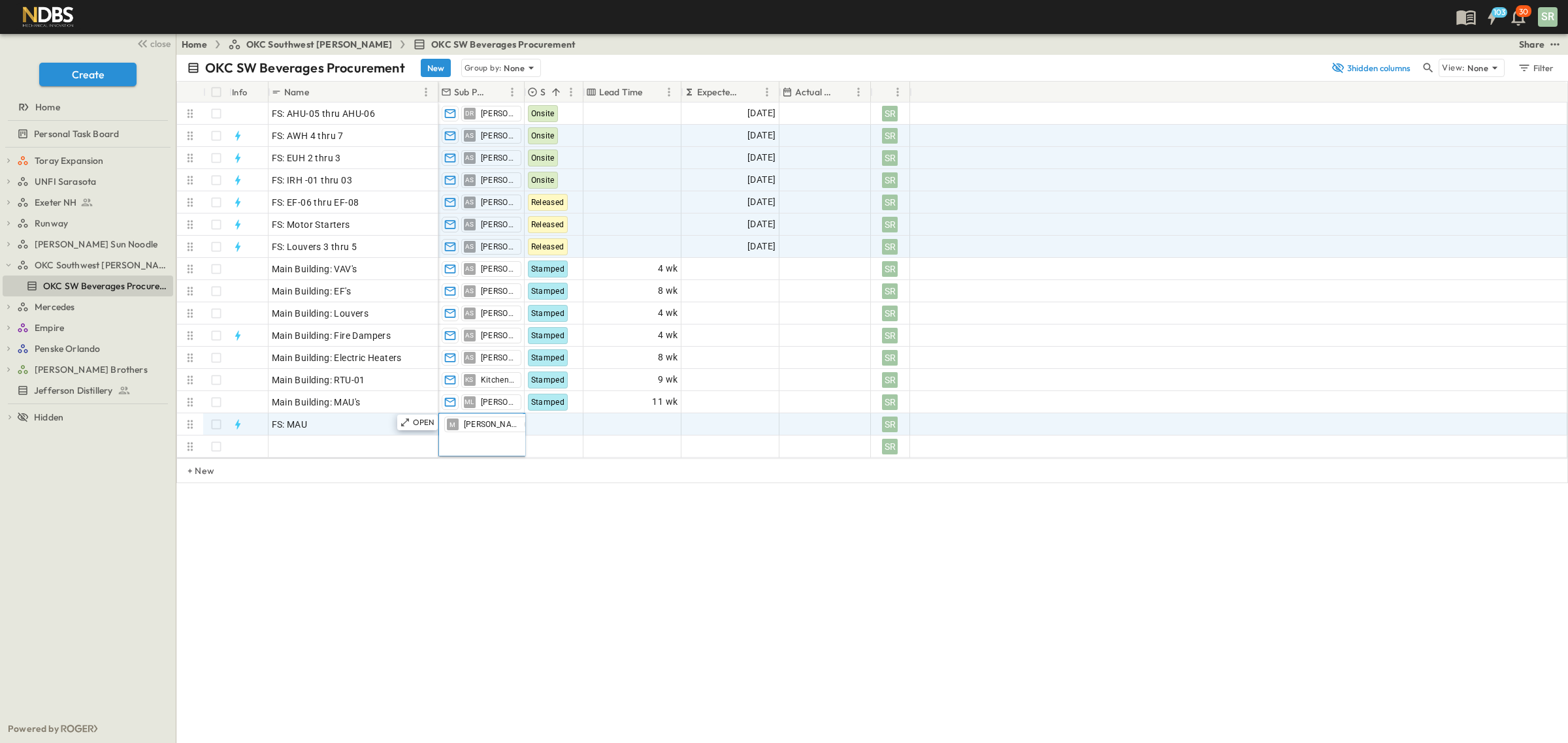
click at [627, 605] on div "OKC SW Beverages Procurement New Group by: None 3 hidden columns View: None Fil…" at bounding box center [872, 399] width 1391 height 689
click at [568, 426] on div at bounding box center [554, 424] width 57 height 21
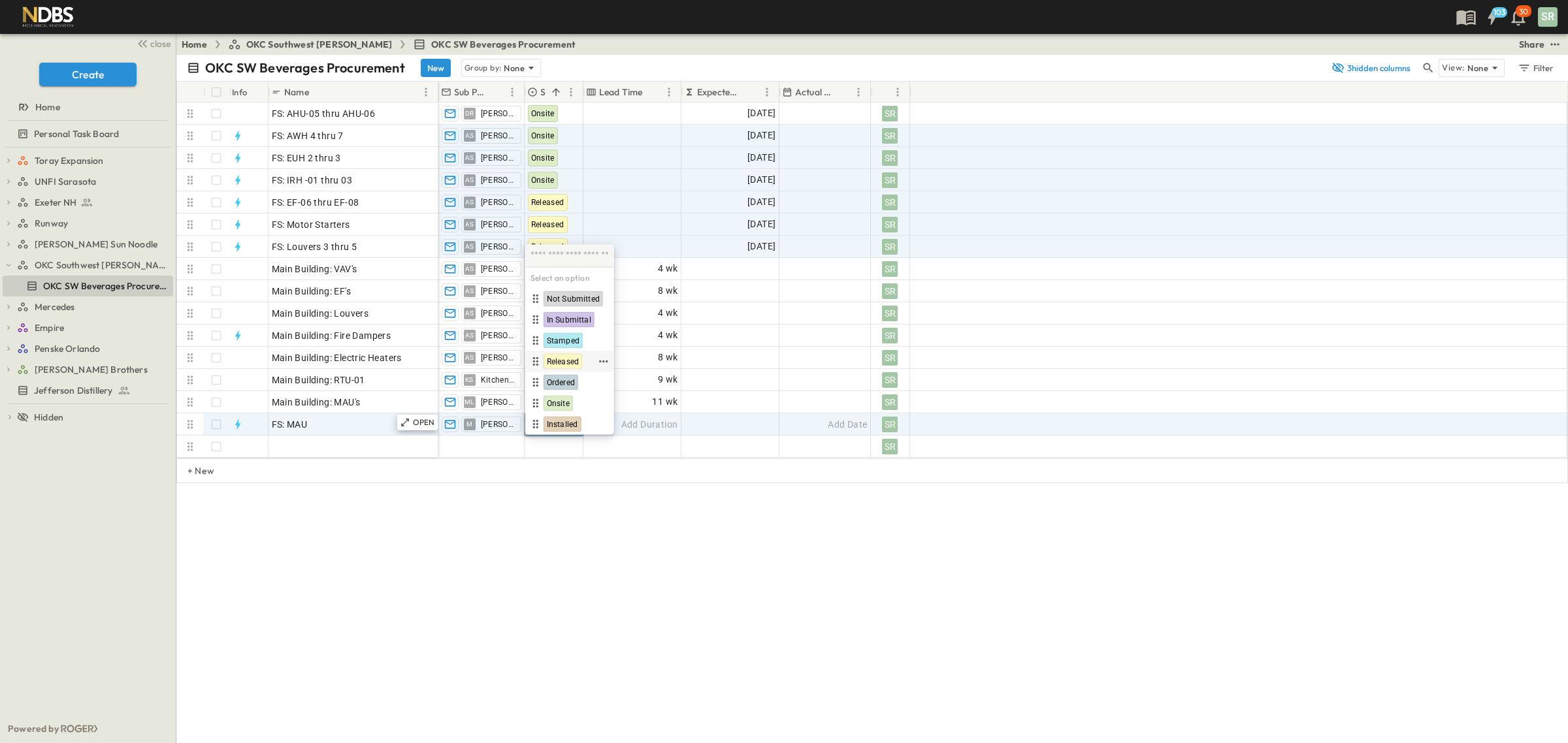
click at [562, 360] on span "Released" at bounding box center [562, 362] width 32 height 11
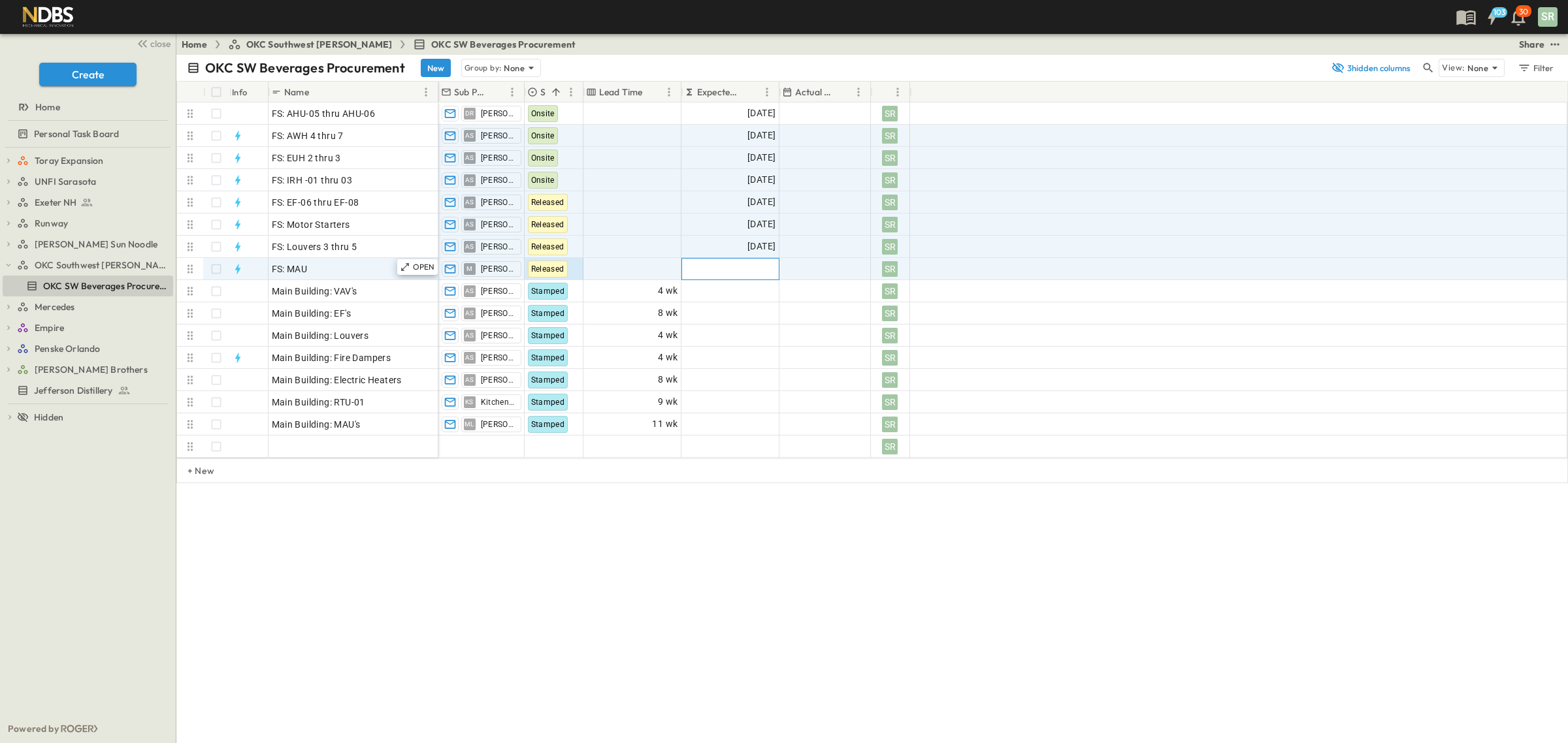
click at [755, 272] on div at bounding box center [730, 269] width 97 height 21
click at [774, 420] on button "22" at bounding box center [779, 421] width 23 height 23
type input "**********"
click at [667, 580] on div "OKC SW Beverages Procurement New Group by: None 3 hidden columns View: None Fil…" at bounding box center [872, 399] width 1391 height 689
